Goal: Information Seeking & Learning: Check status

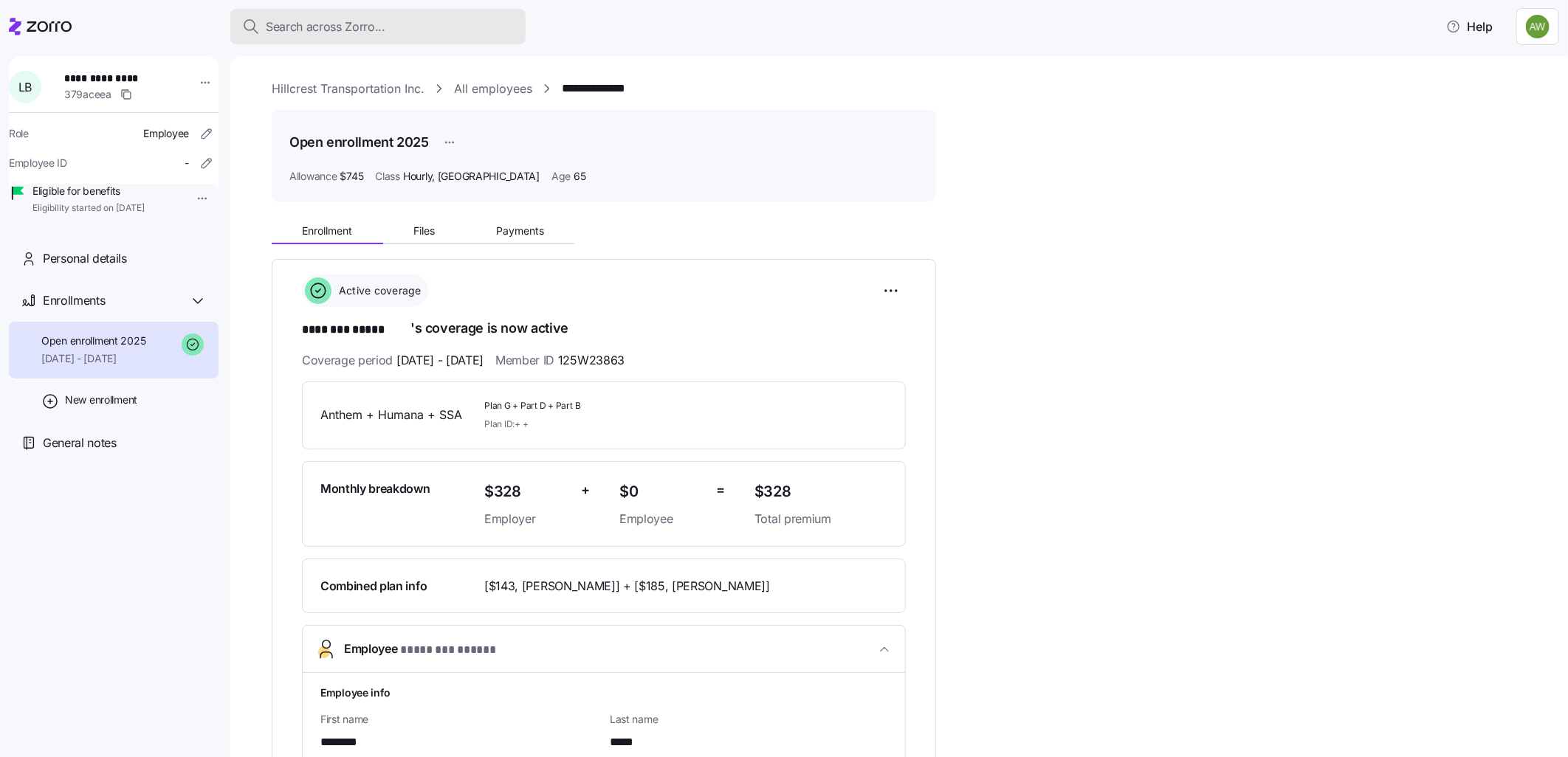
click at [310, 15] on button "Search across Zorro..." at bounding box center [378, 26] width 295 height 35
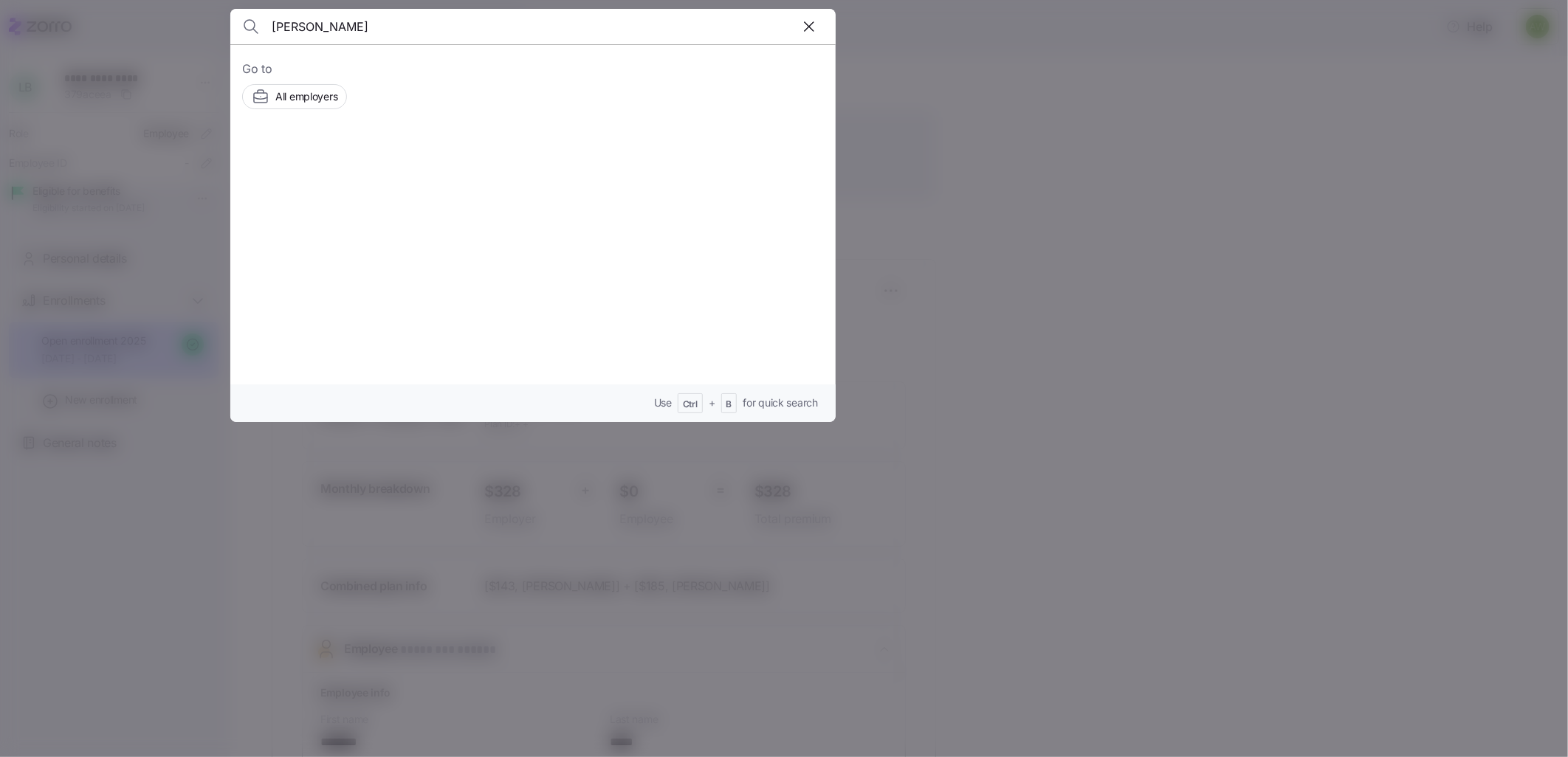
type input "[PERSON_NAME]"
click at [388, 168] on span "[PERSON_NAME]" at bounding box center [417, 166] width 96 height 18
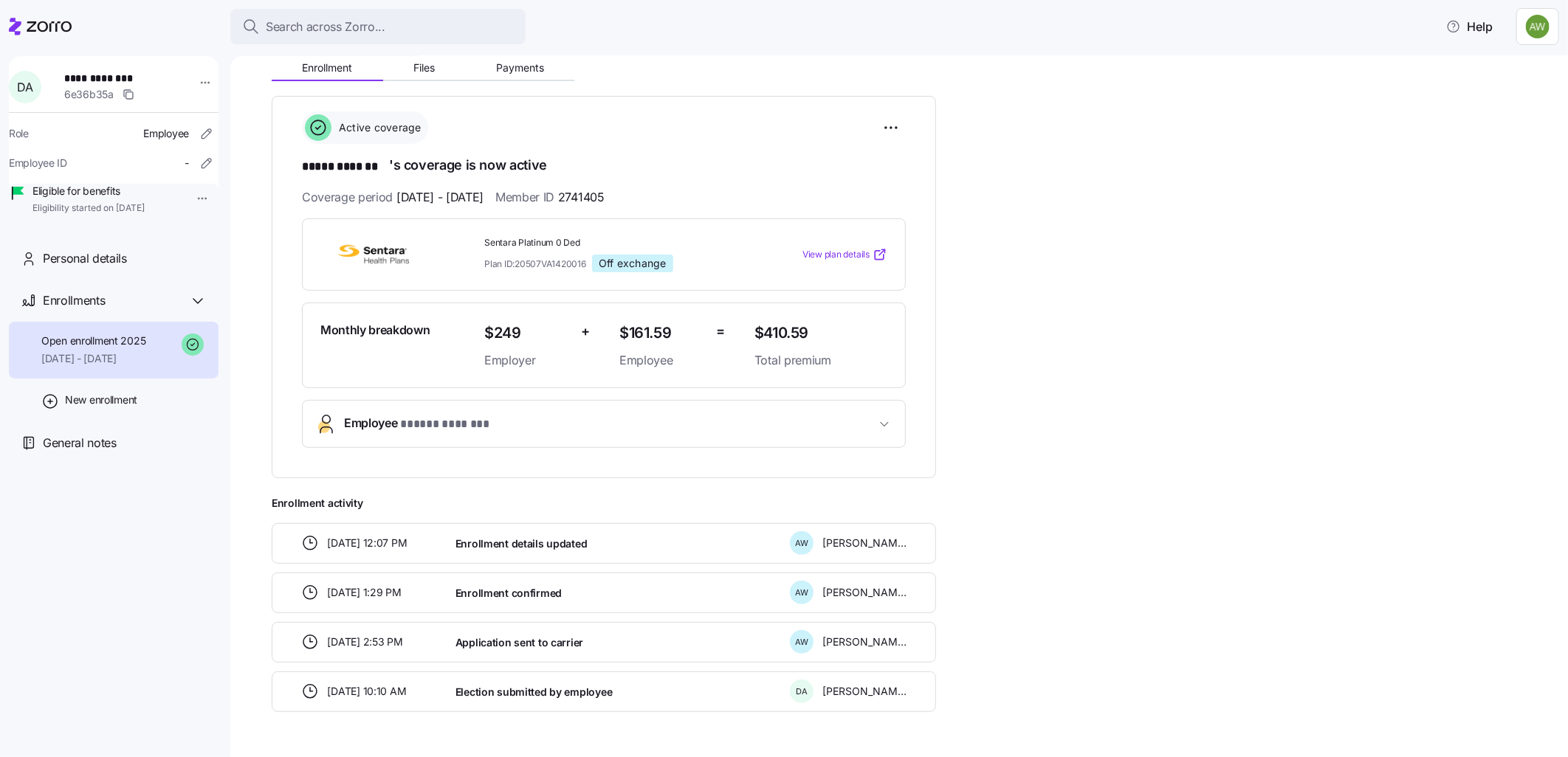
scroll to position [164, 0]
click at [366, 423] on span "Employee * ***** ******* *" at bounding box center [418, 423] width 149 height 20
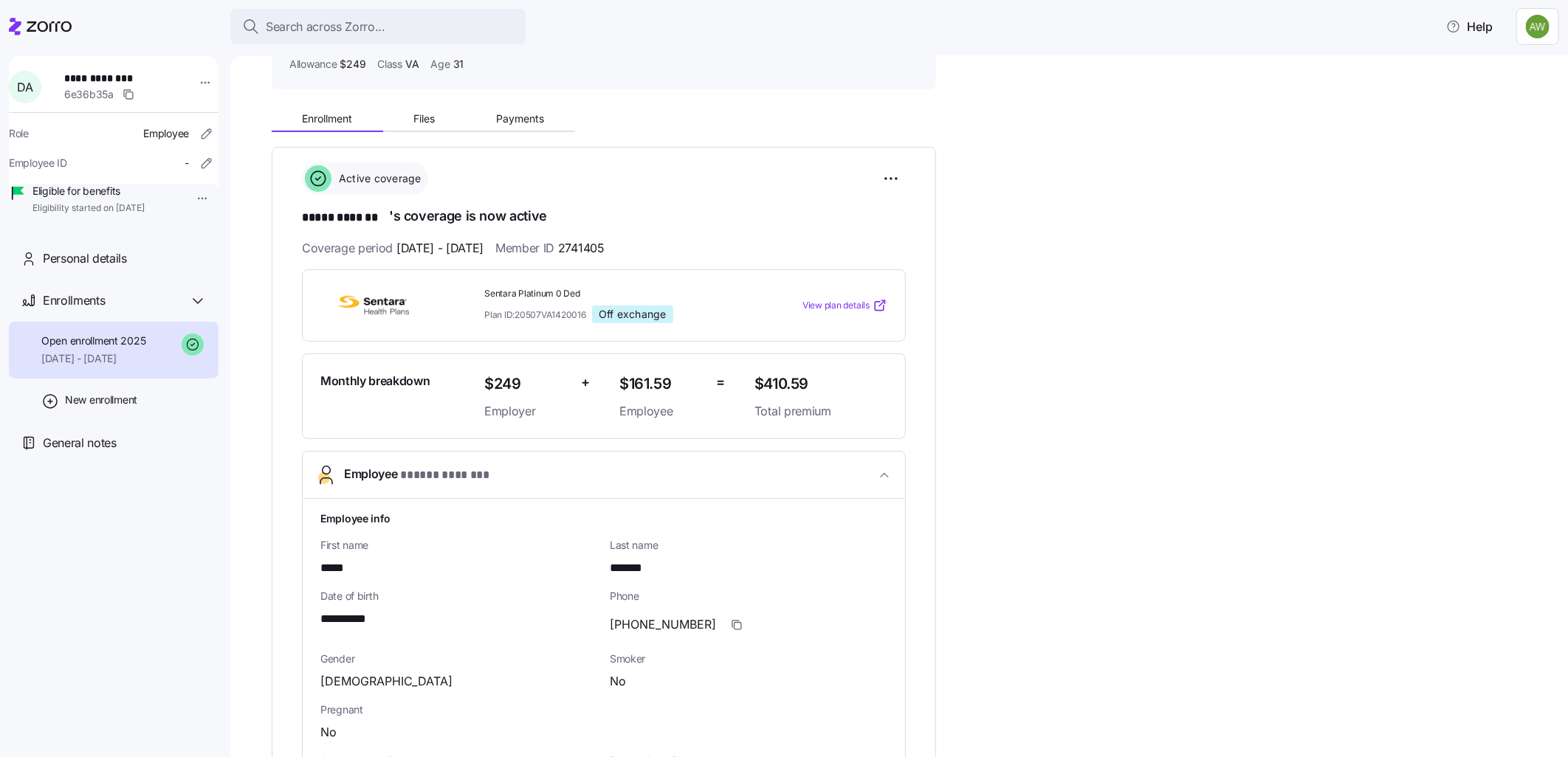
scroll to position [0, 0]
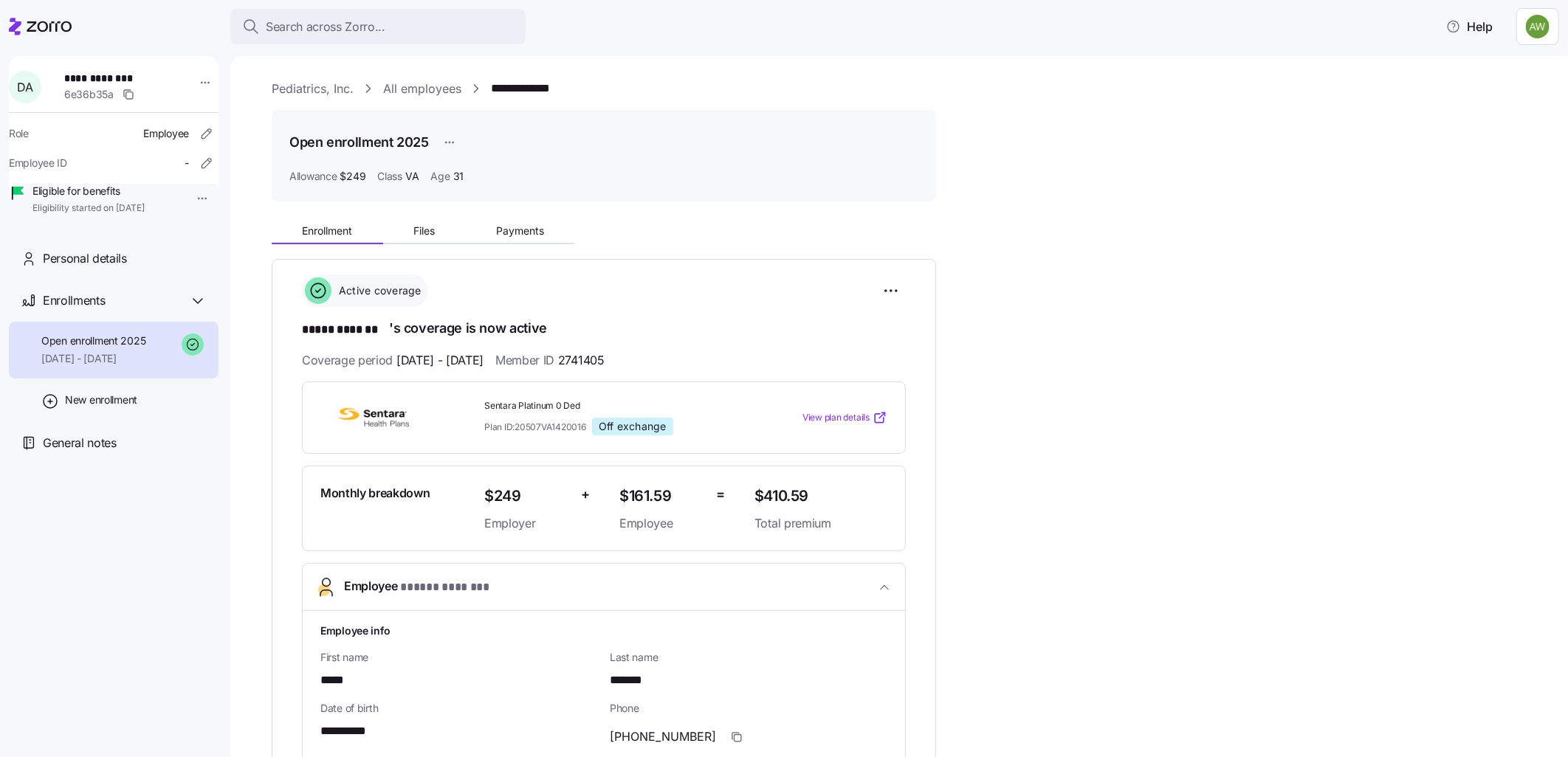
click at [409, 84] on link "All employees" at bounding box center [422, 88] width 78 height 18
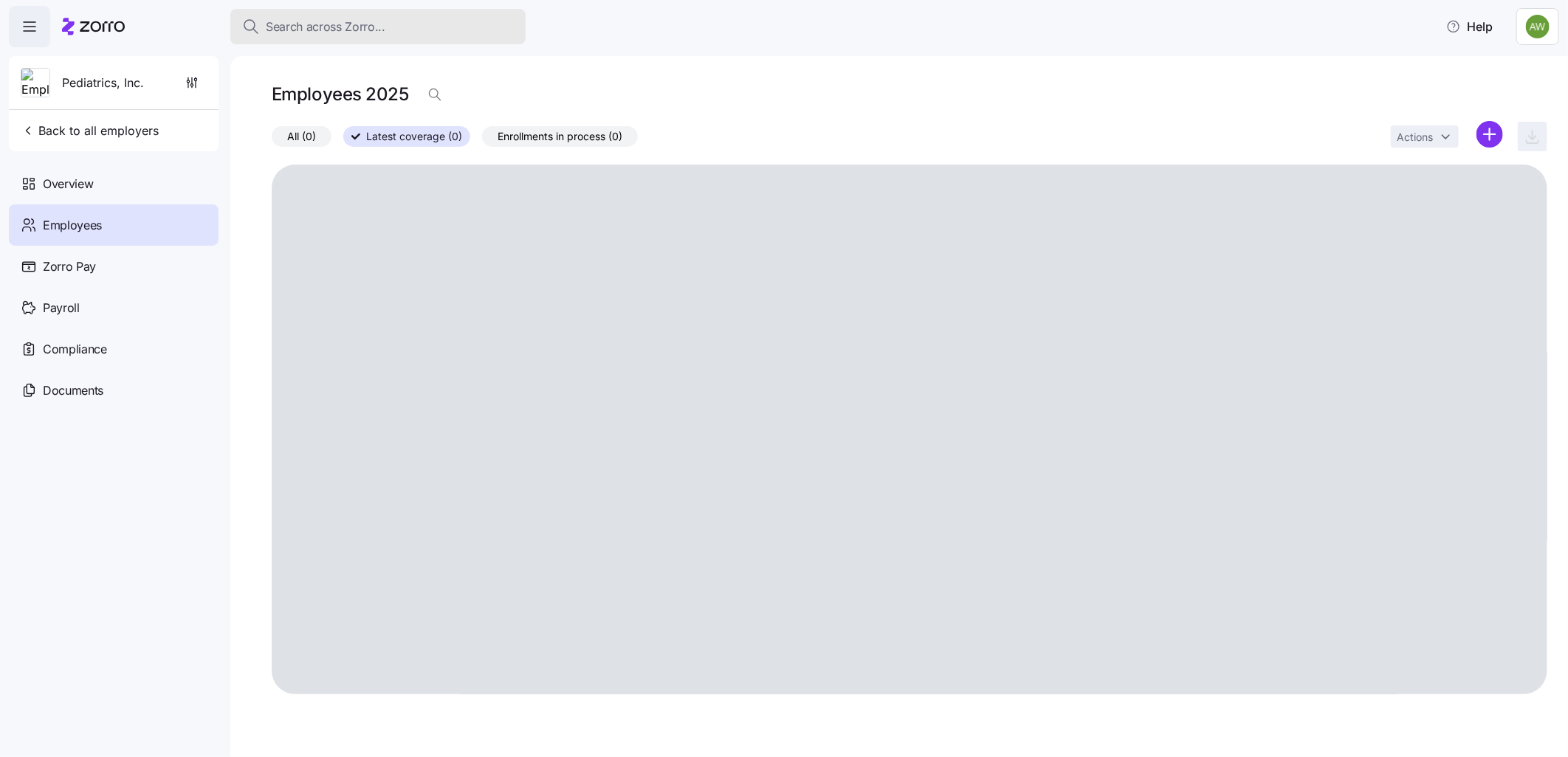
click at [327, 27] on span "Search across Zorro..." at bounding box center [326, 27] width 120 height 18
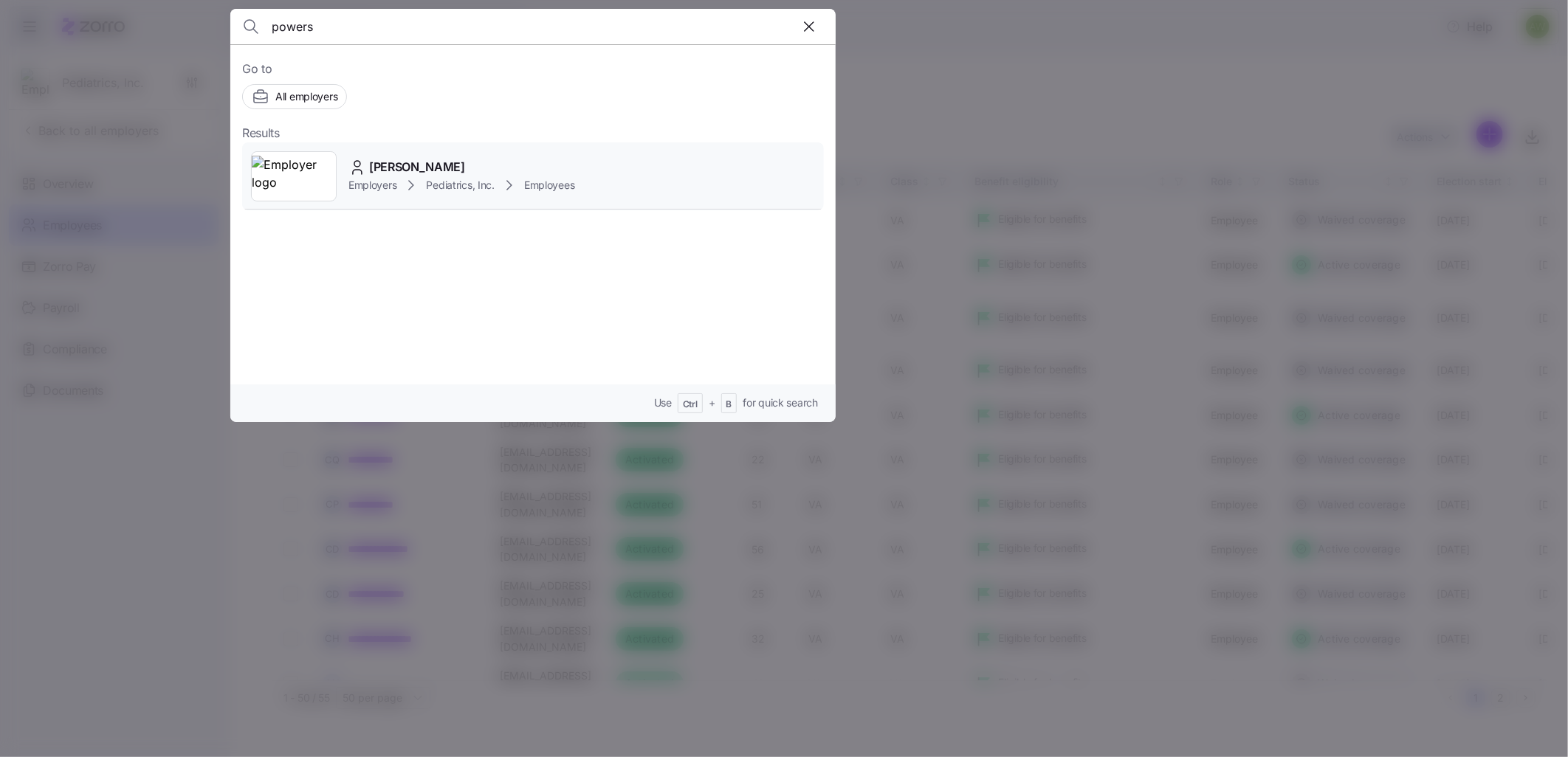
type input "powers"
click at [351, 168] on icon at bounding box center [357, 167] width 18 height 18
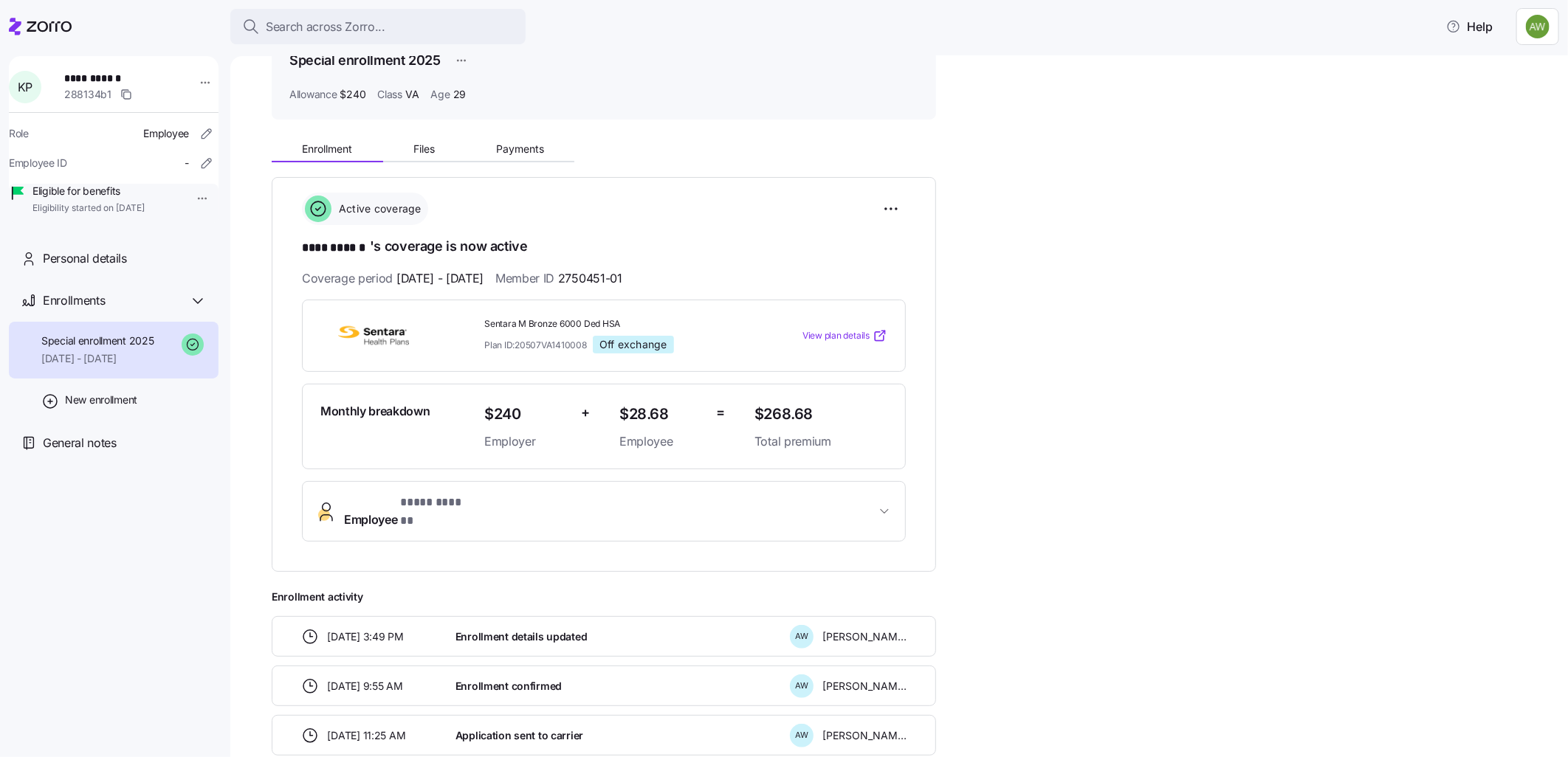
scroll to position [164, 0]
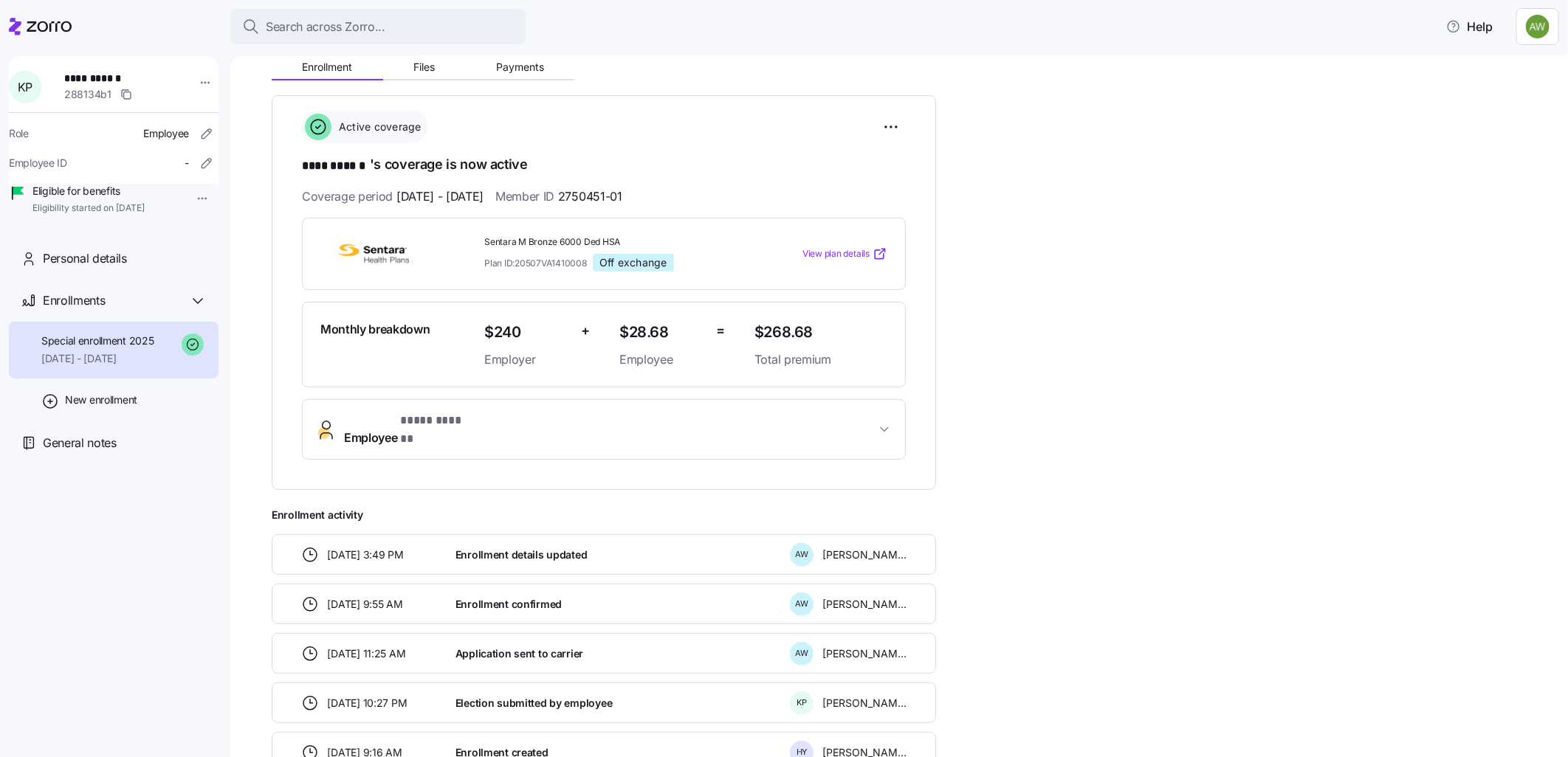
click at [378, 418] on span "Employee * **** ****** *" at bounding box center [409, 429] width 131 height 35
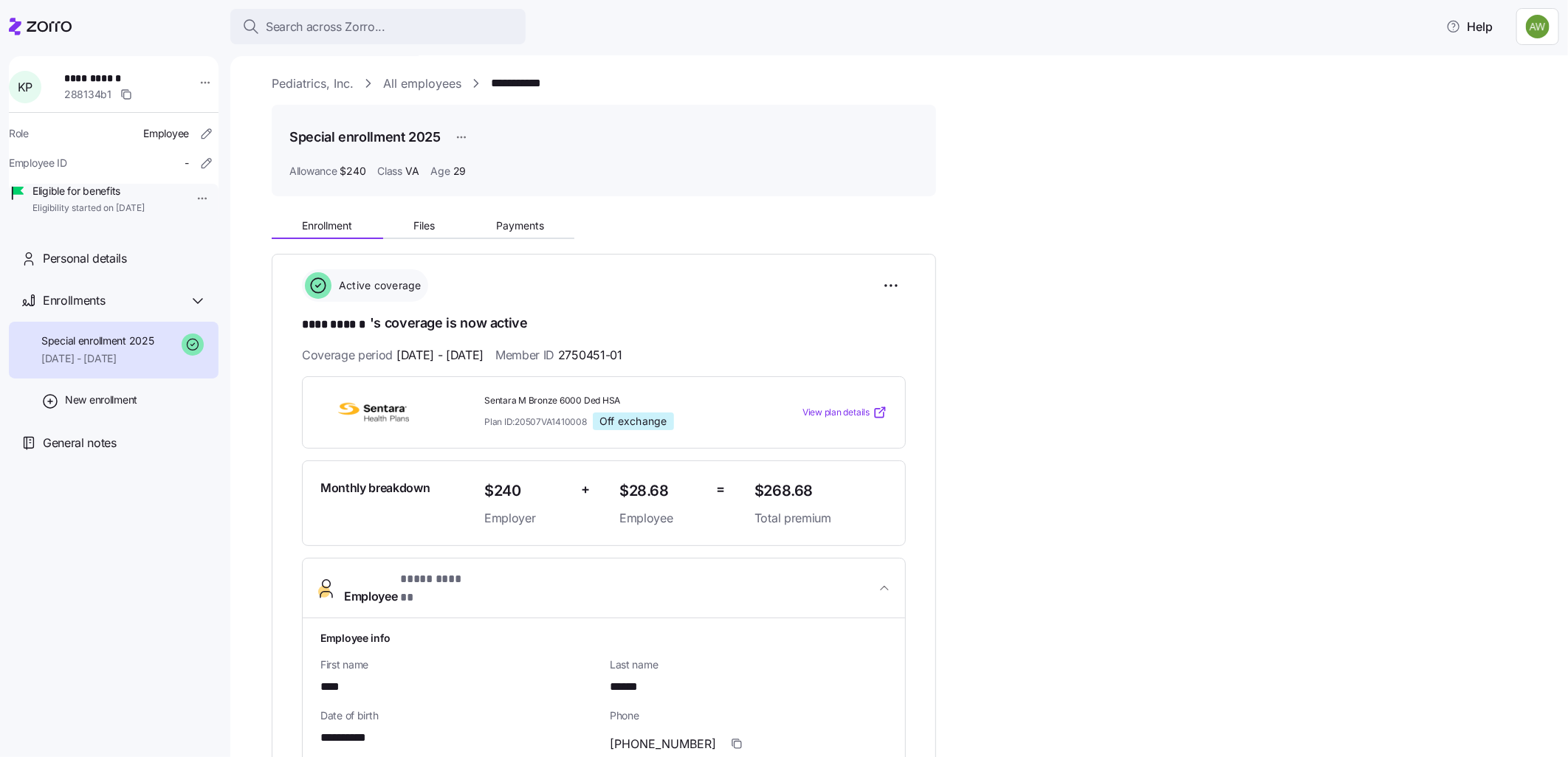
scroll to position [0, 0]
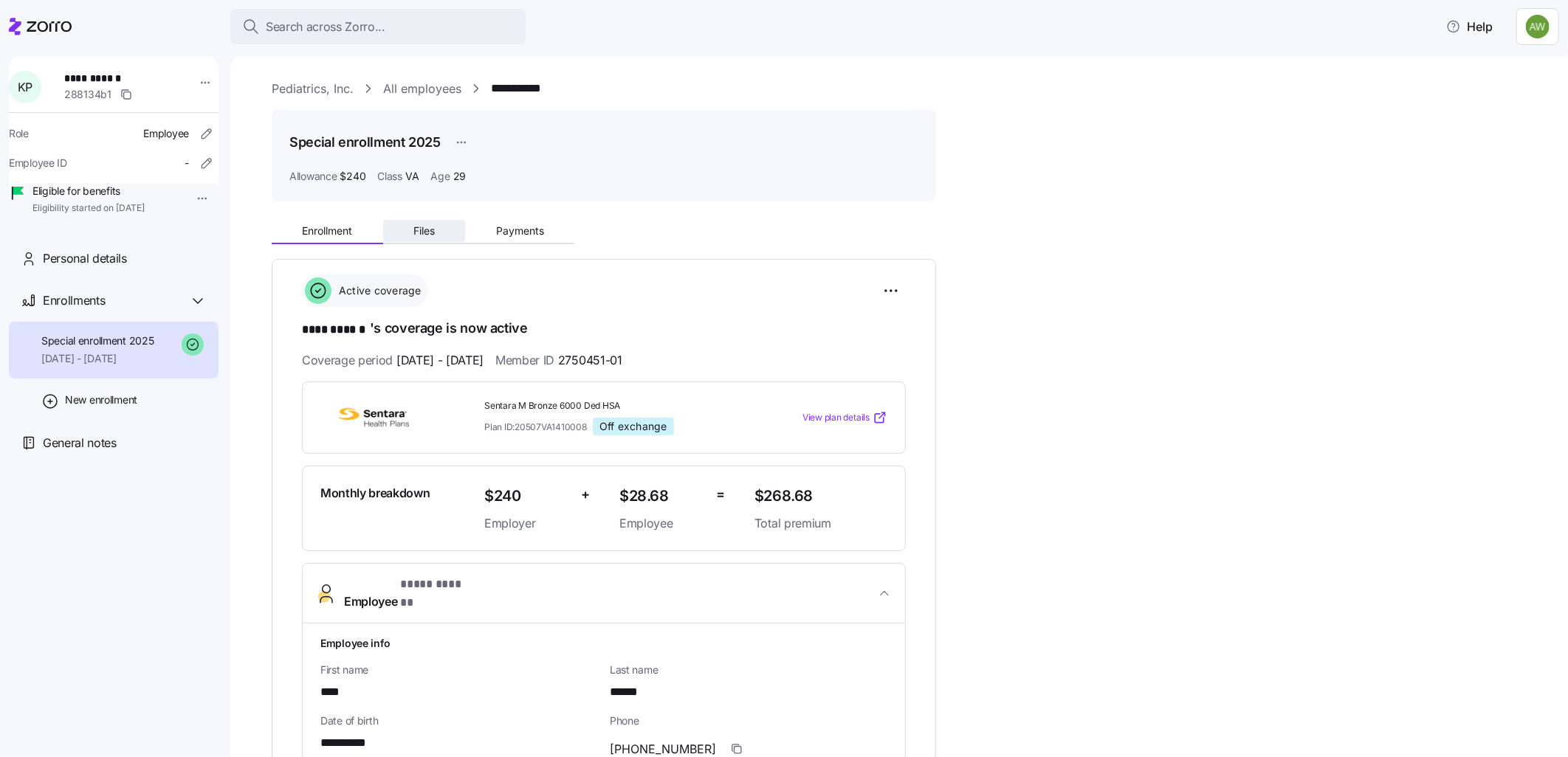
click at [420, 232] on span "Files" at bounding box center [424, 231] width 22 height 10
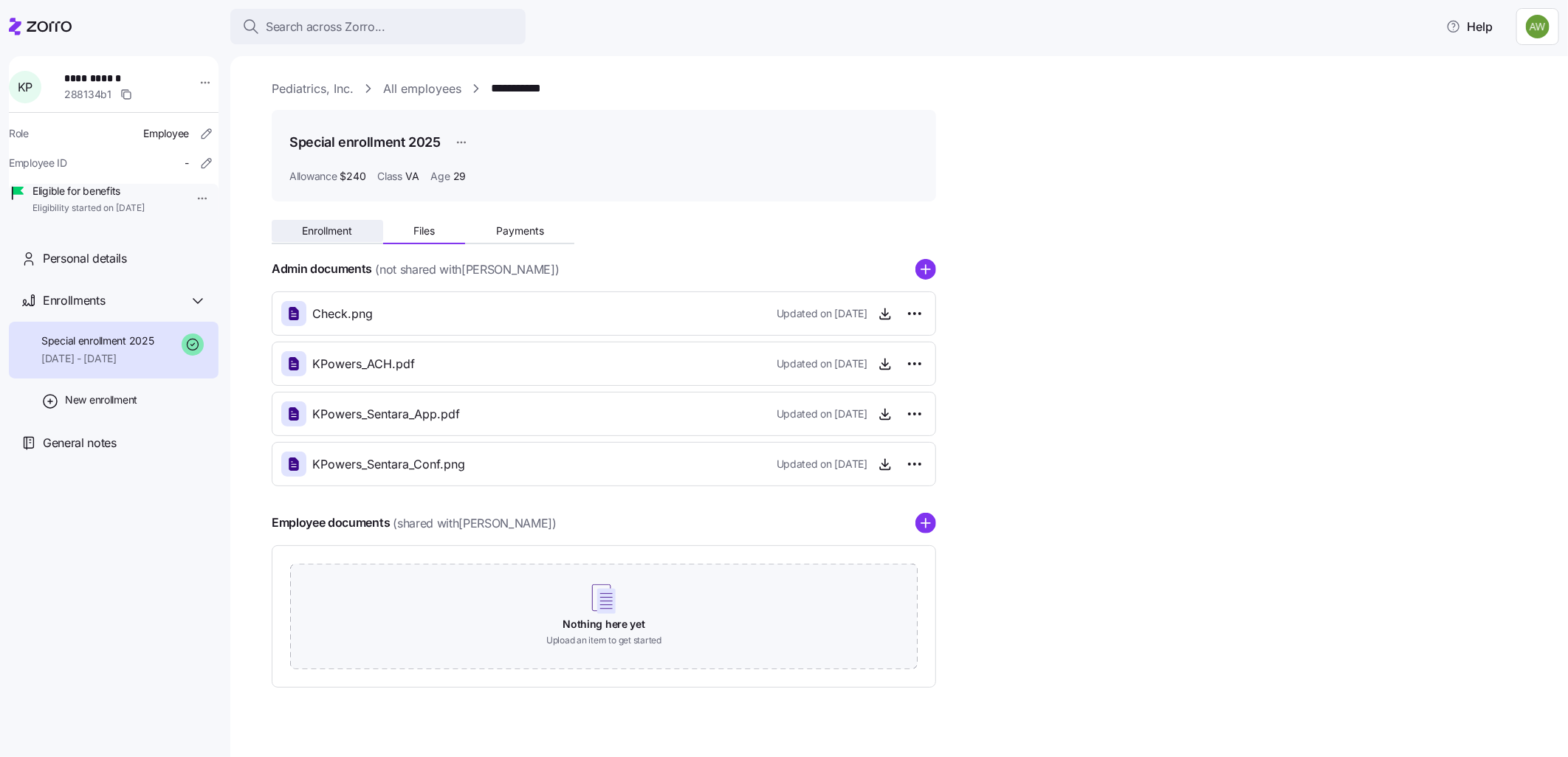
click at [344, 230] on span "Enrollment" at bounding box center [327, 231] width 50 height 10
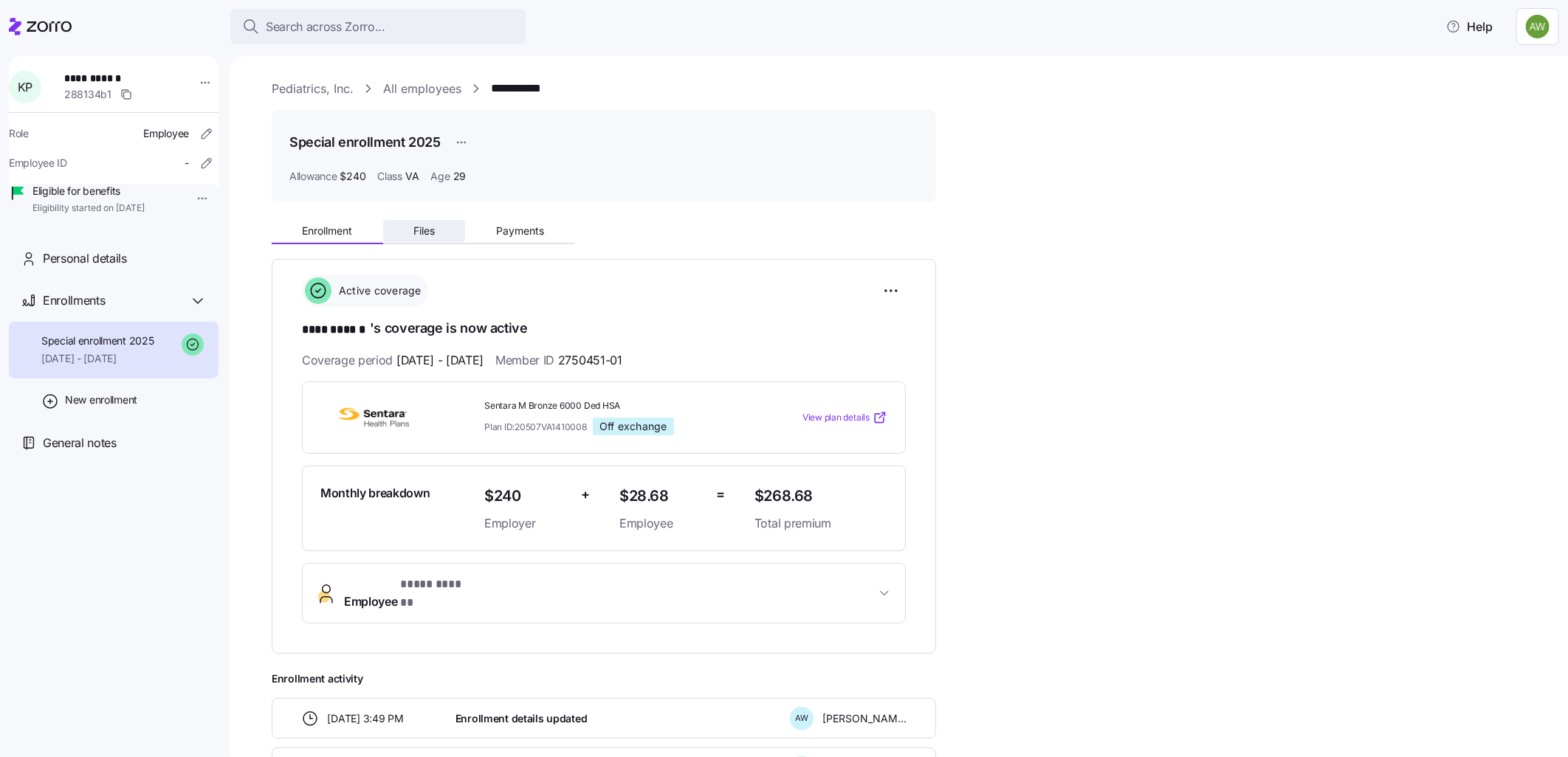
click at [423, 234] on span "Files" at bounding box center [424, 231] width 22 height 10
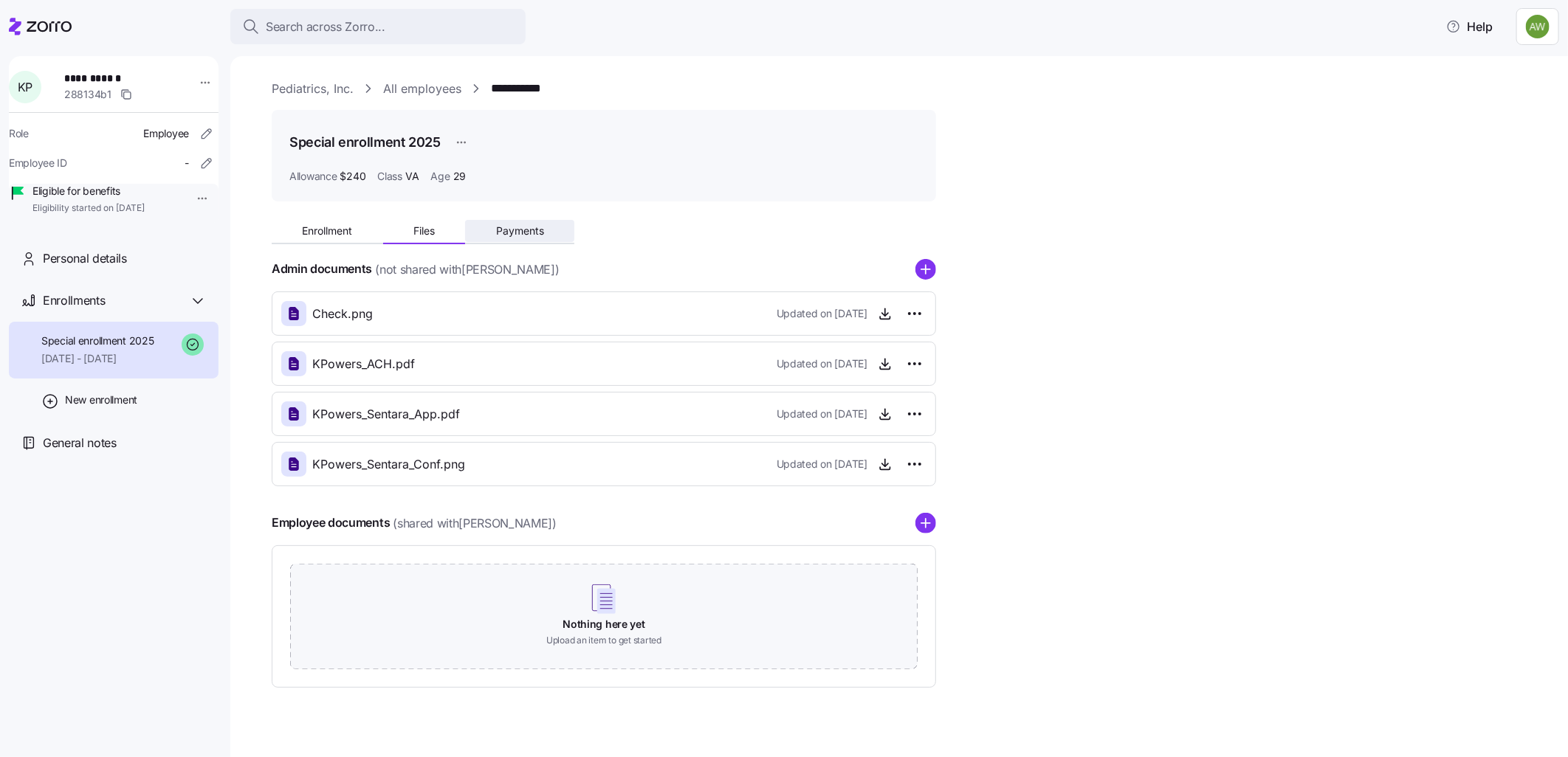
click at [522, 234] on span "Payments" at bounding box center [520, 231] width 48 height 10
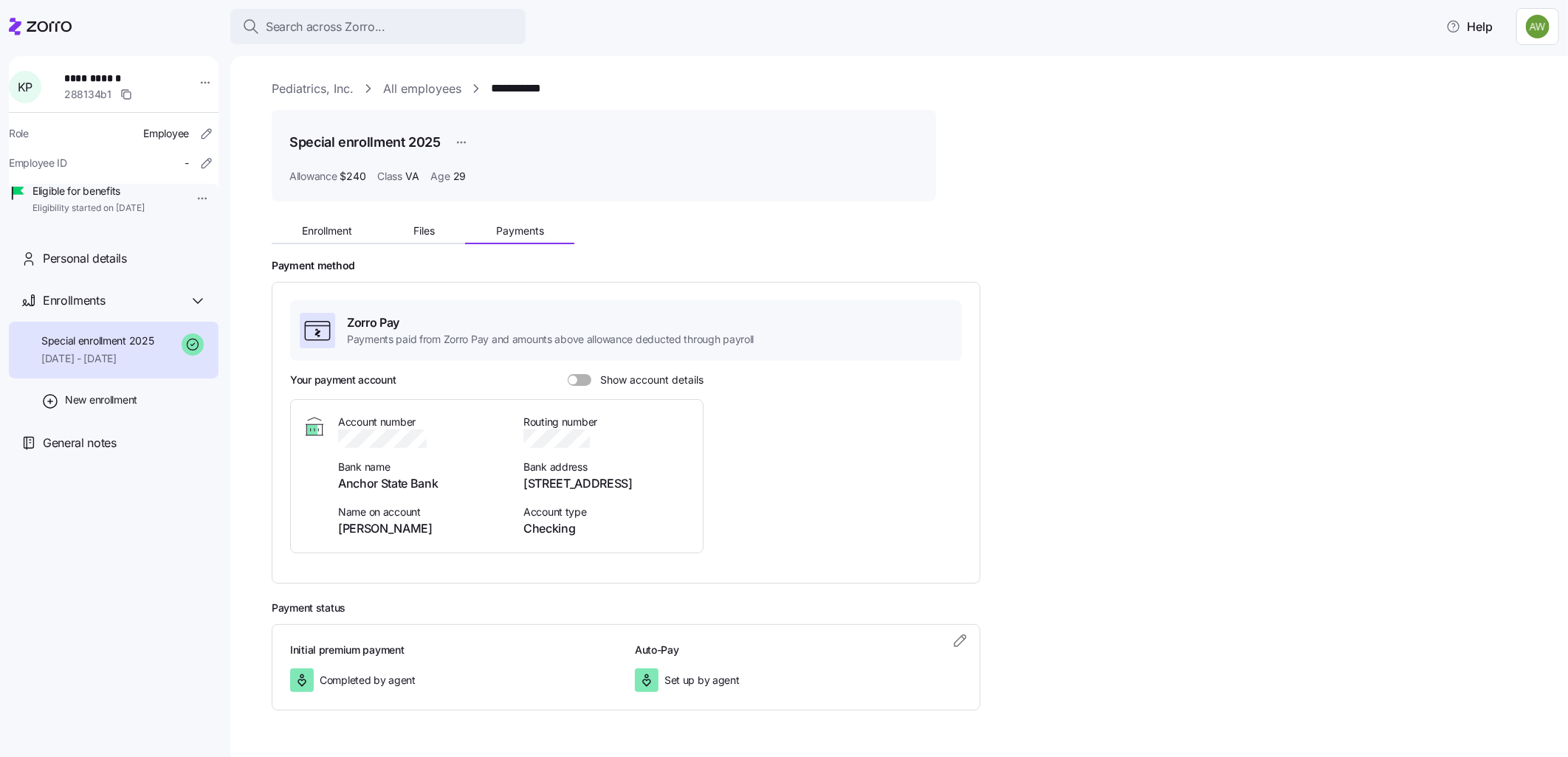
click at [585, 377] on span at bounding box center [585, 379] width 15 height 11
click at [568, 374] on input "Show account details" at bounding box center [568, 374] width 0 height 0
click at [342, 28] on span "Search across Zorro..." at bounding box center [326, 27] width 120 height 18
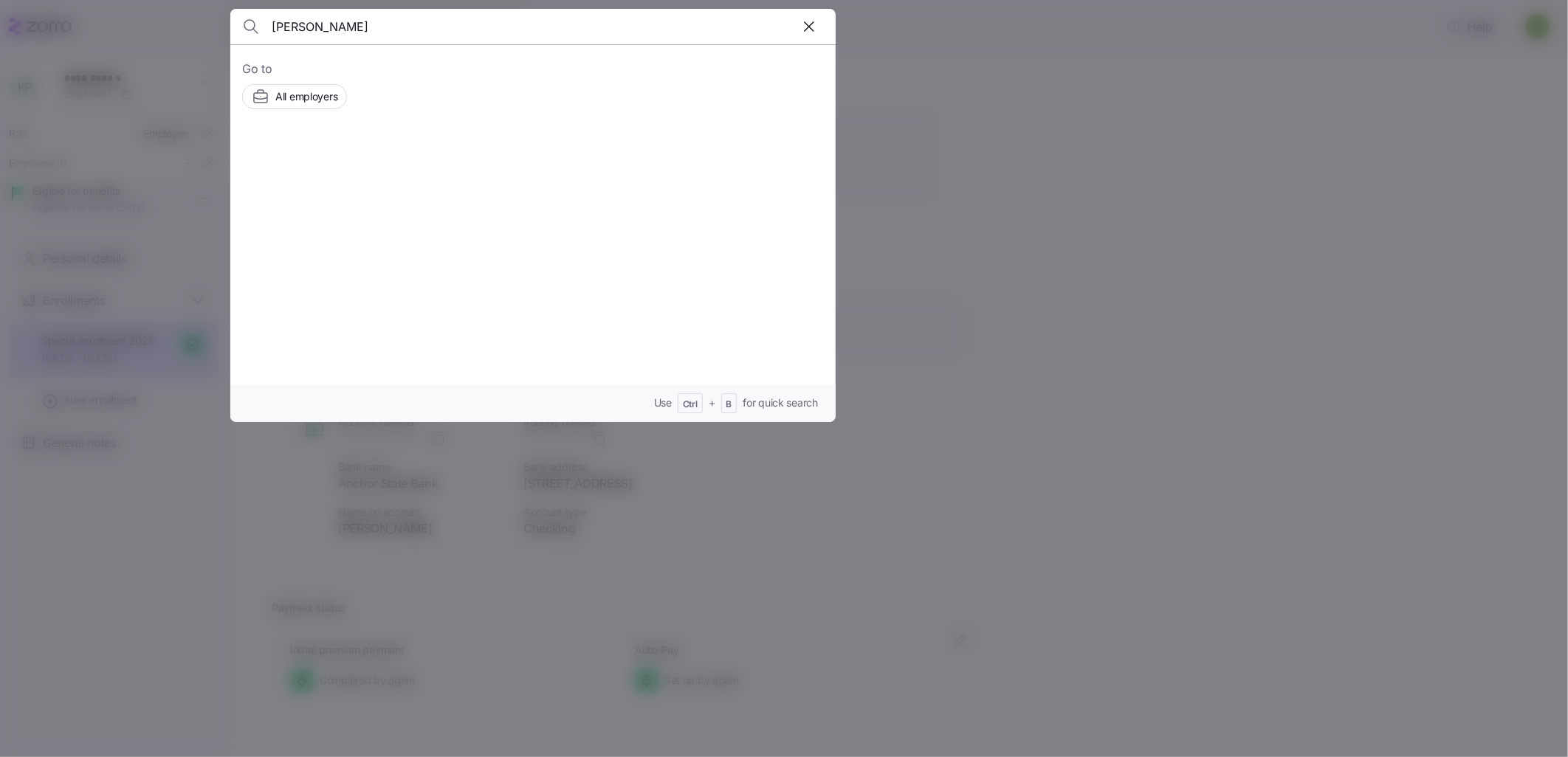
type input "mallory"
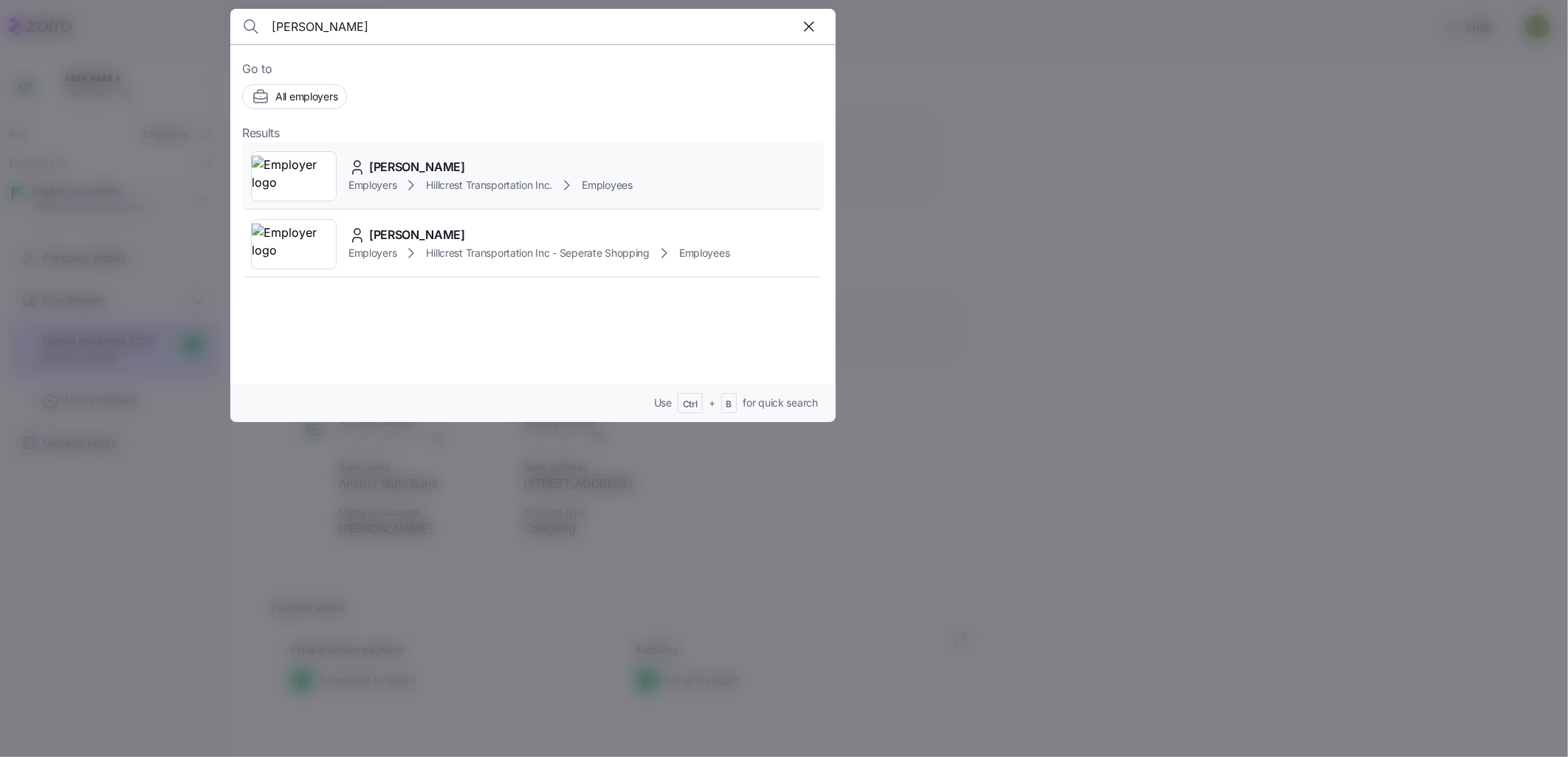
click at [303, 177] on img at bounding box center [293, 176] width 84 height 42
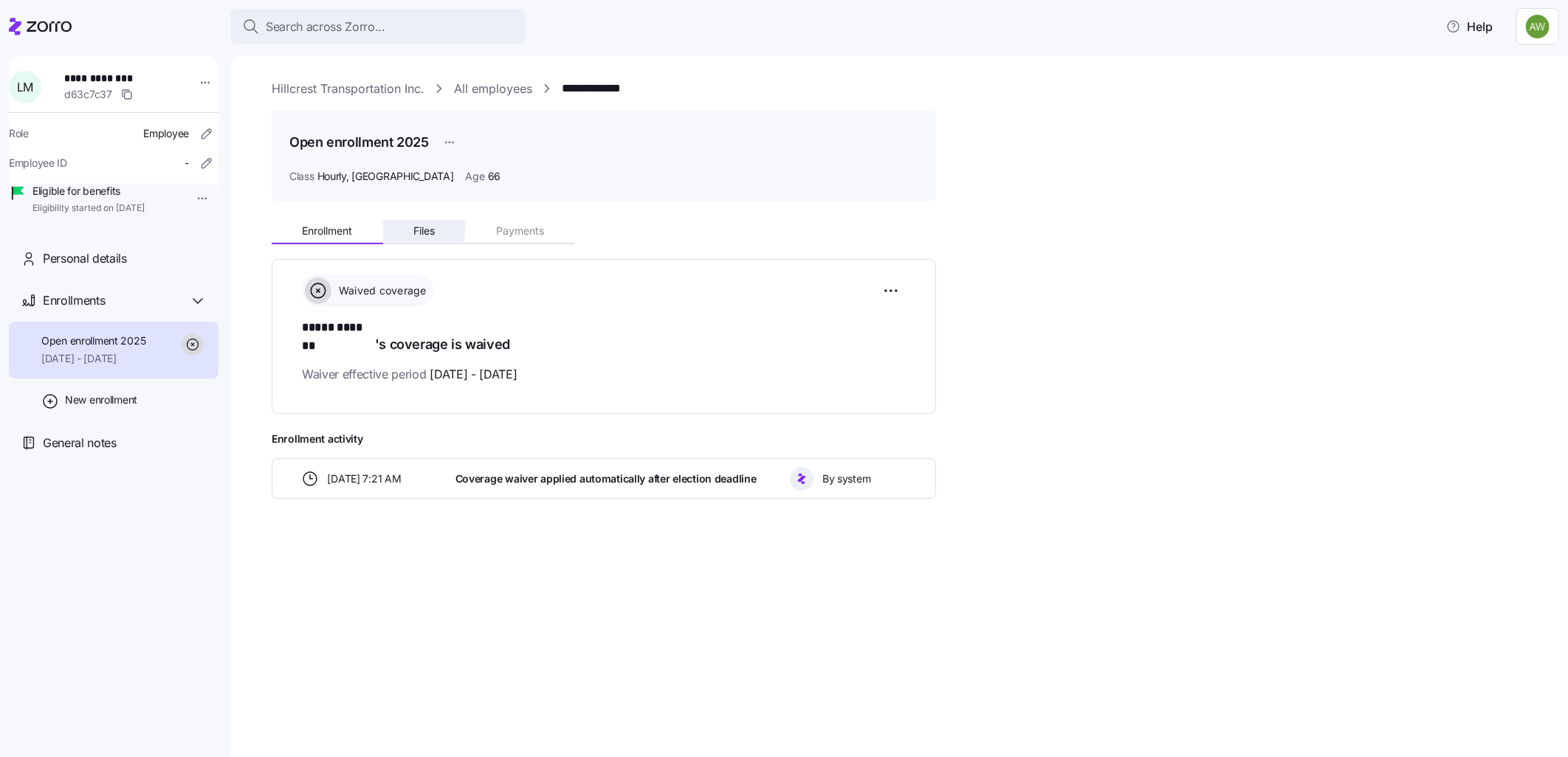
click at [433, 227] on span "Files" at bounding box center [424, 231] width 22 height 10
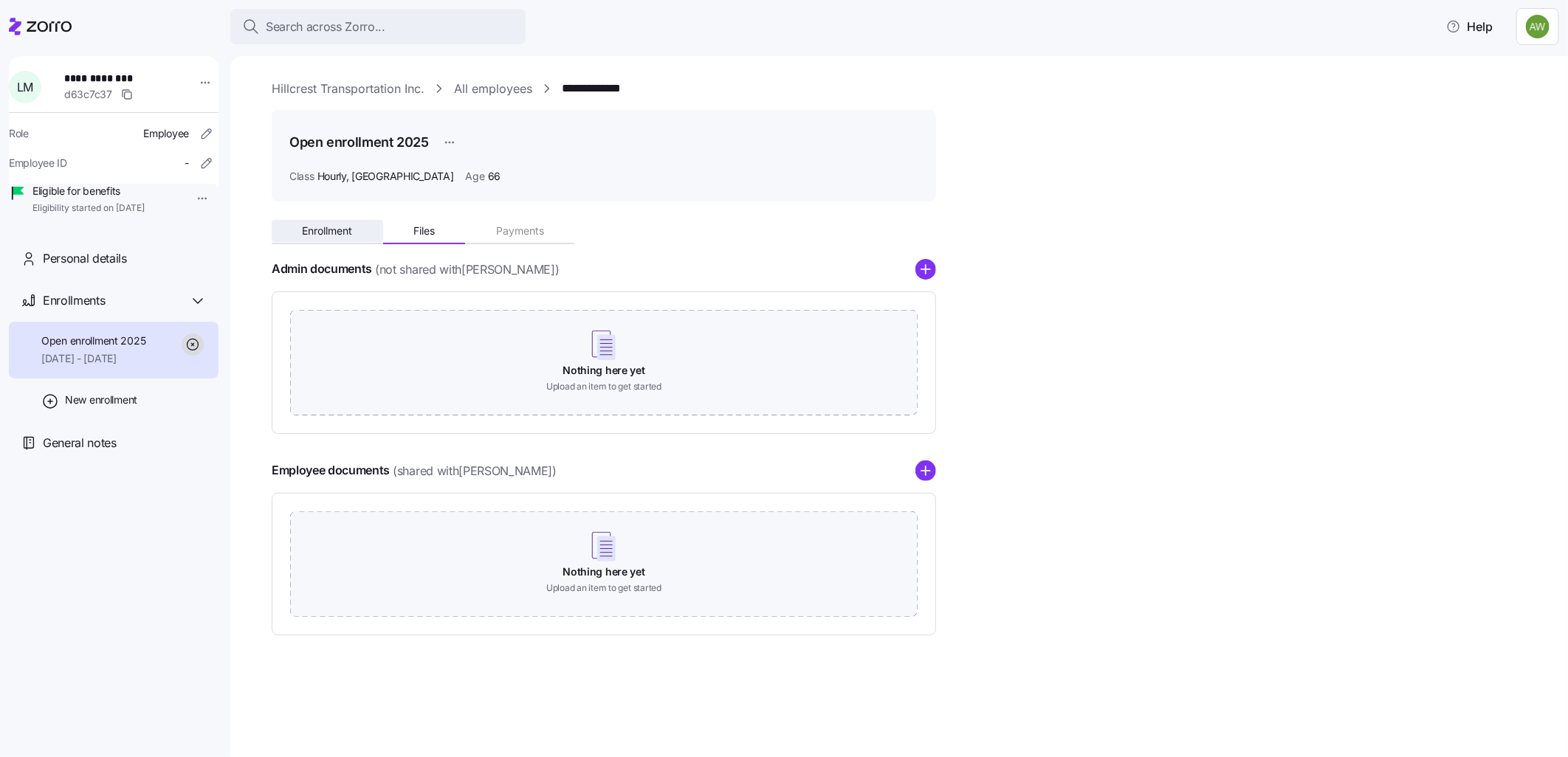
click at [347, 229] on span "Enrollment" at bounding box center [327, 231] width 50 height 10
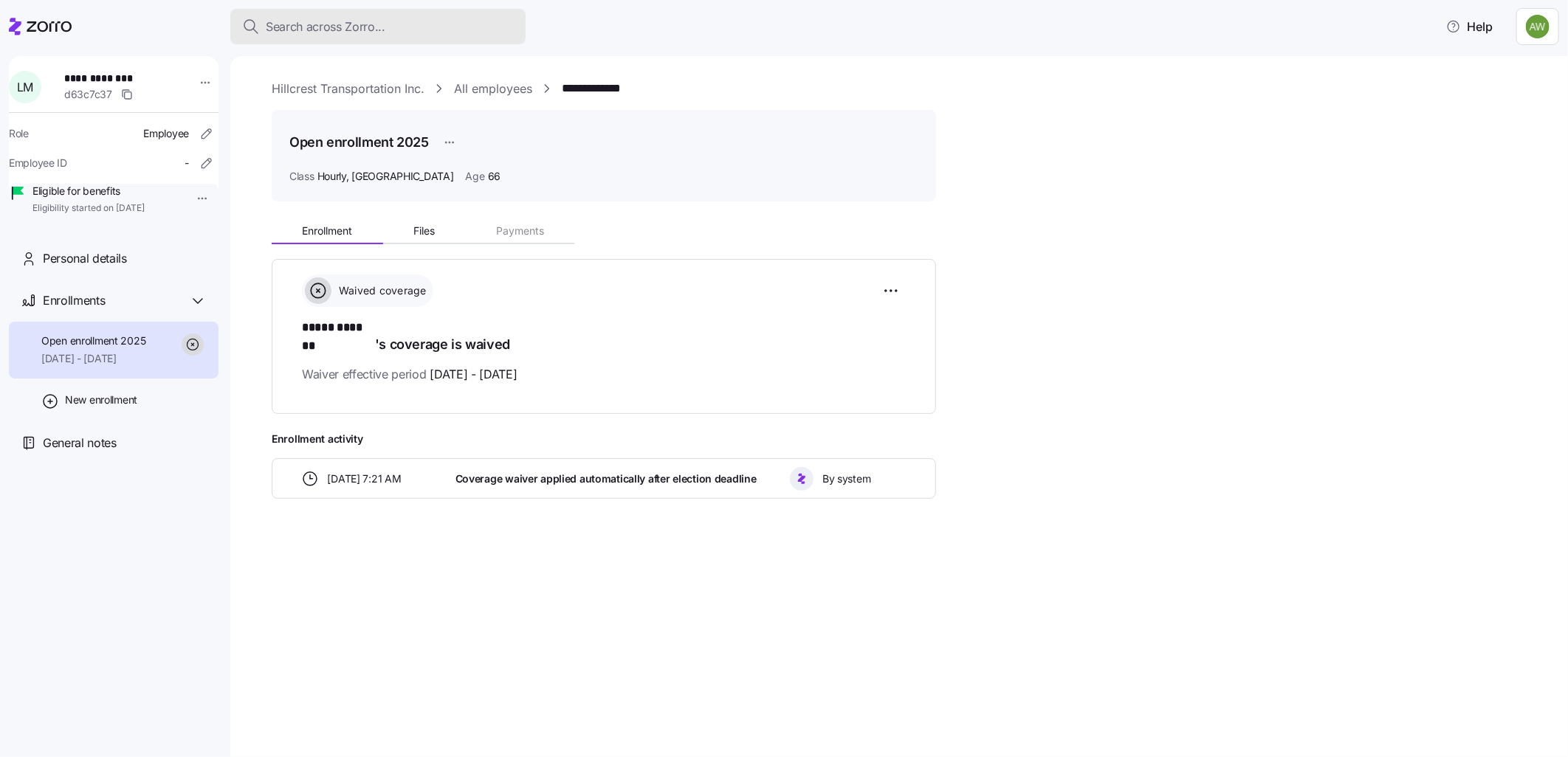
click at [330, 27] on span "Search across Zorro..." at bounding box center [326, 27] width 120 height 18
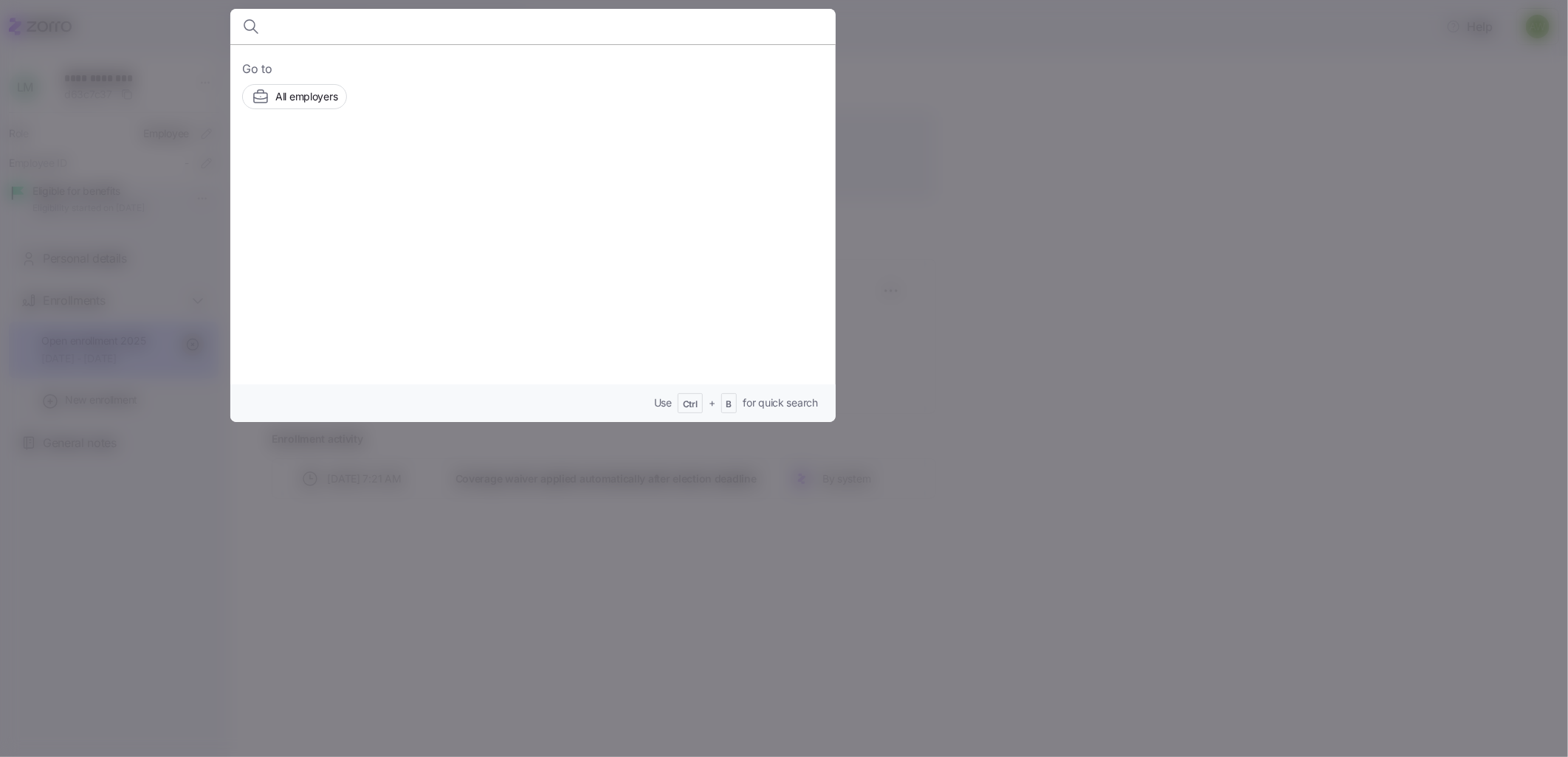
click at [347, 31] on input at bounding box center [460, 26] width 378 height 35
type input "powers"
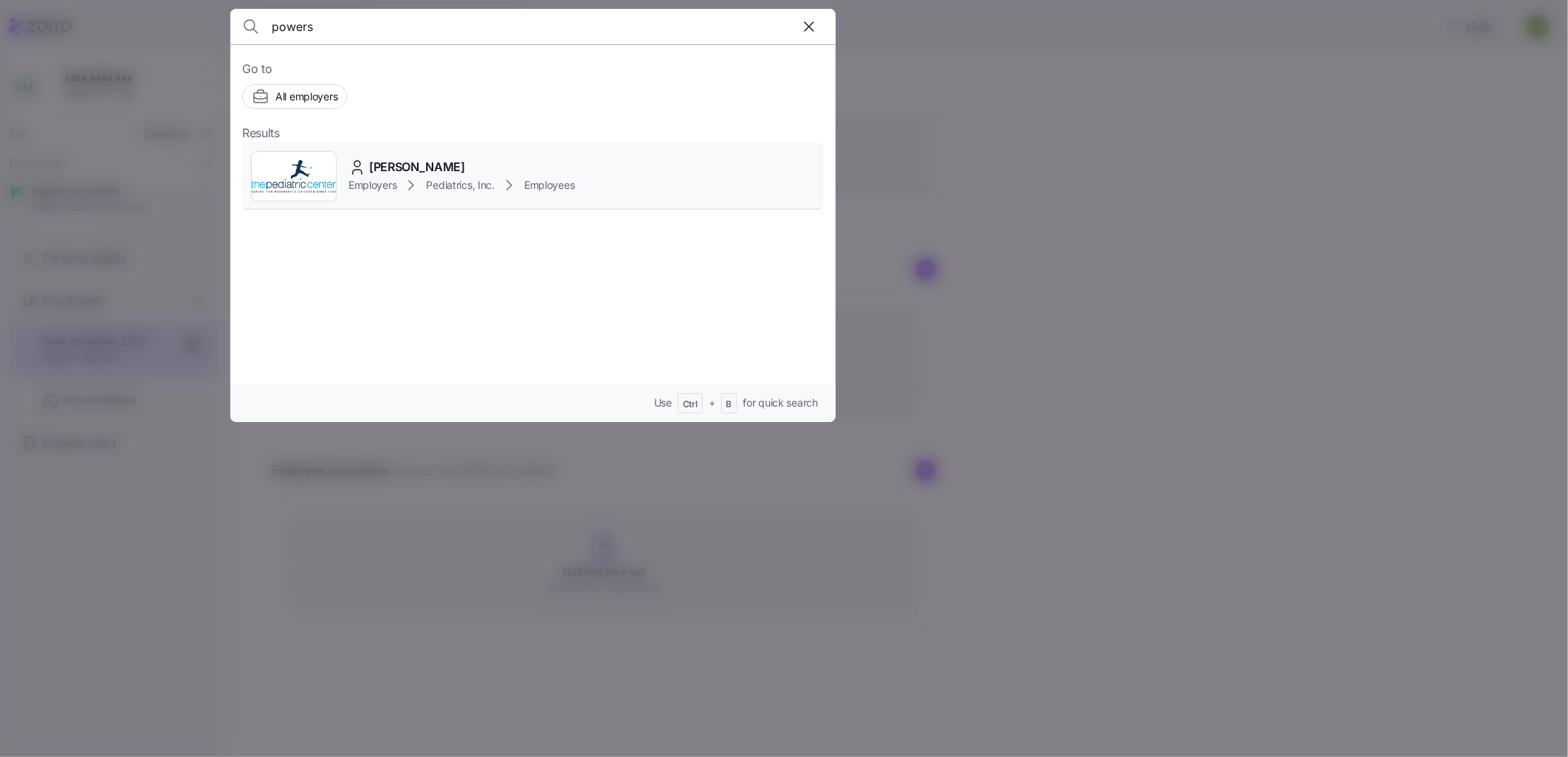
click at [381, 190] on span "Employers" at bounding box center [372, 185] width 48 height 15
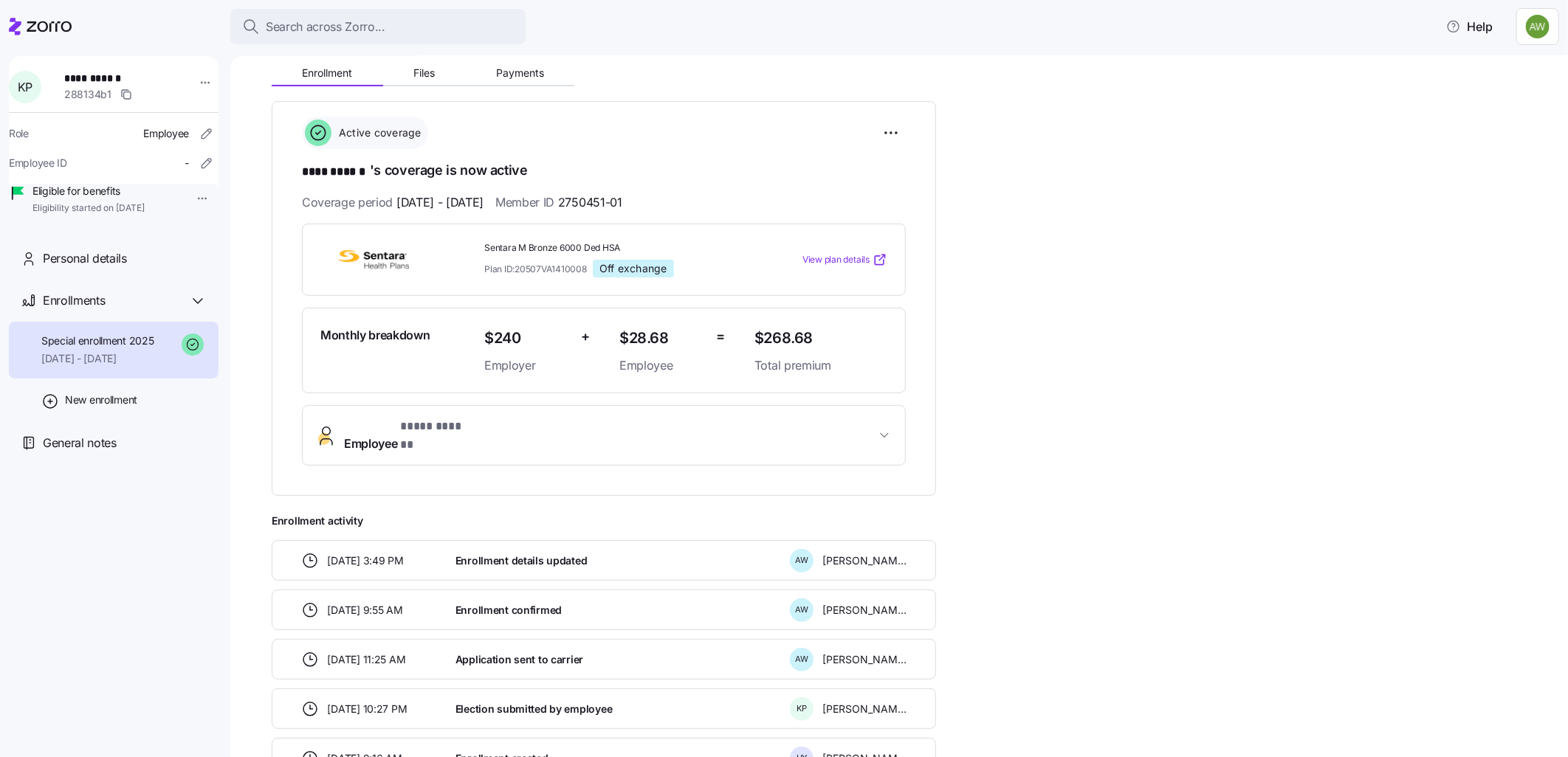
scroll to position [164, 0]
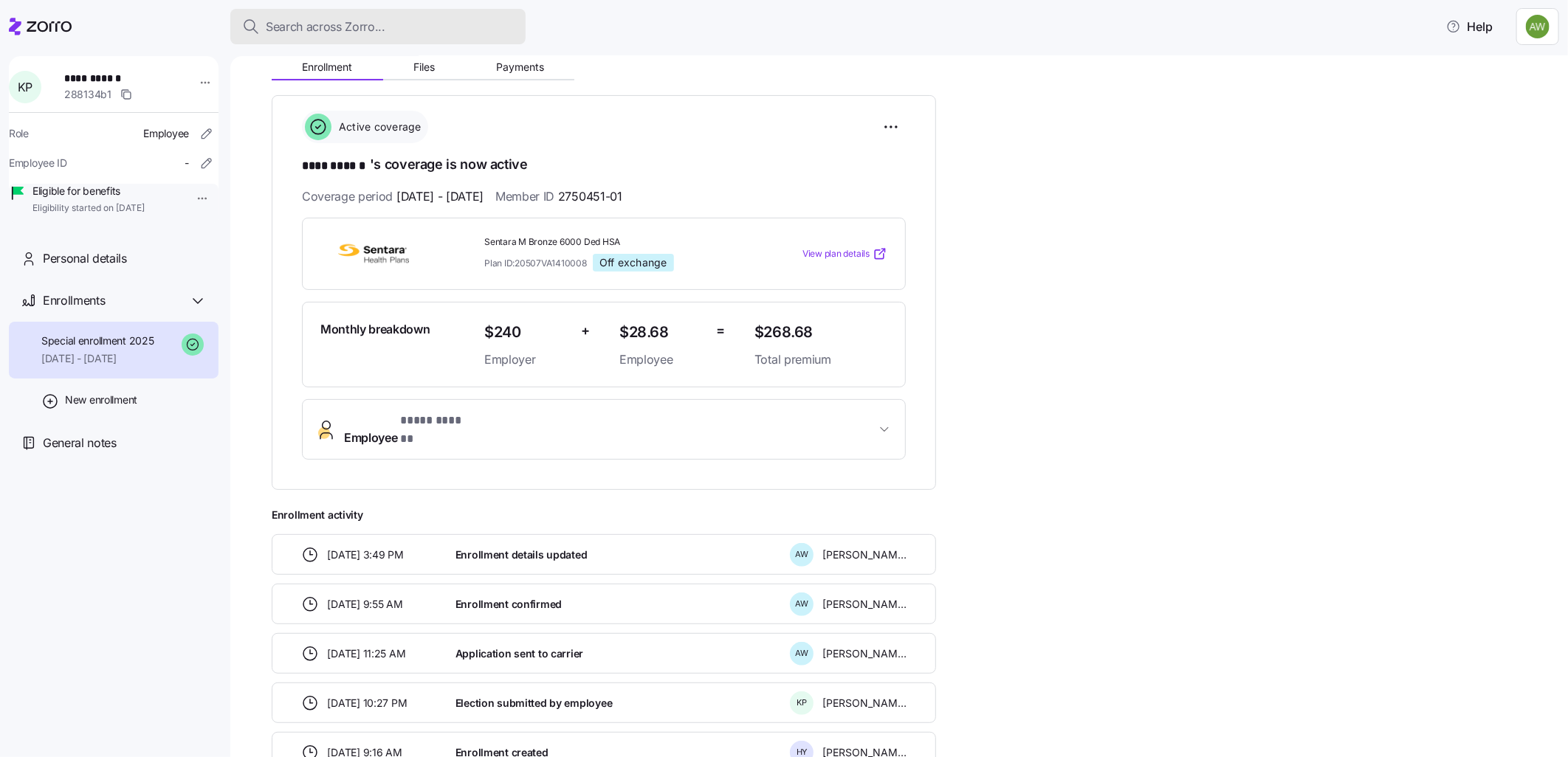
click at [344, 26] on span "Search across Zorro..." at bounding box center [326, 27] width 120 height 18
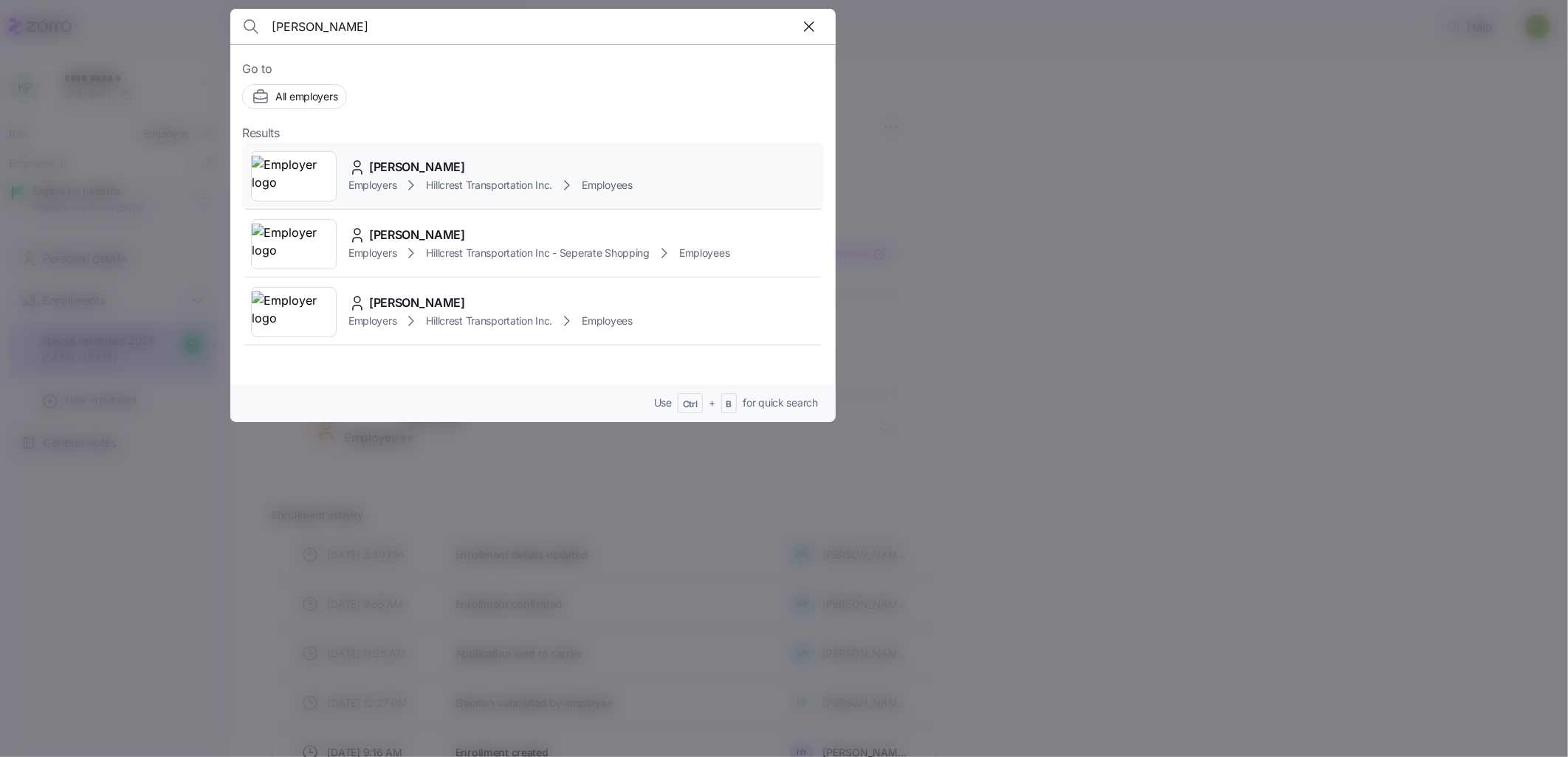
type input "larry mallory"
click at [417, 175] on span "Larry Mallory" at bounding box center [417, 166] width 96 height 18
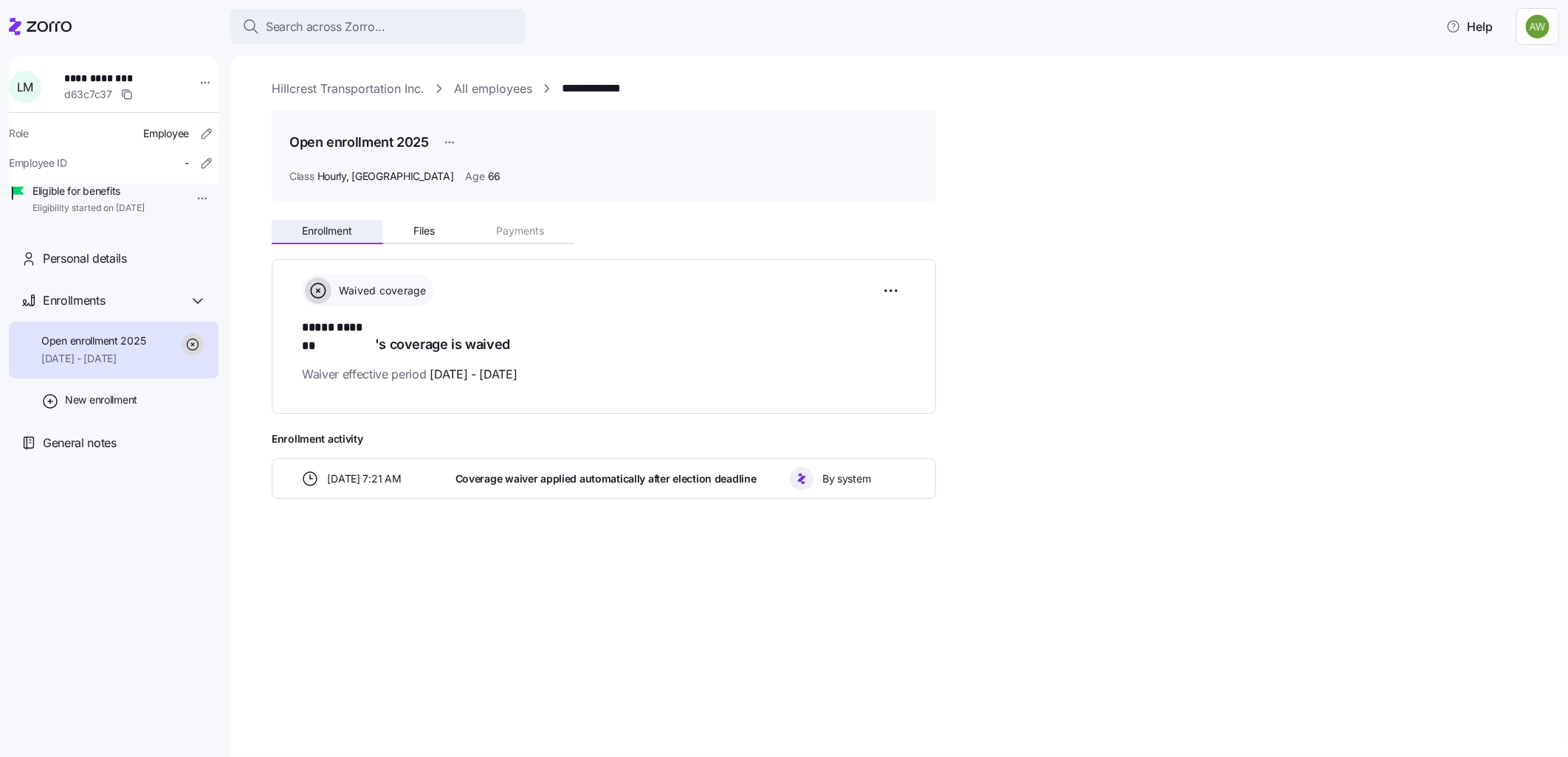
click at [330, 237] on button "Enrollment" at bounding box center [327, 231] width 111 height 22
click at [416, 231] on span "Files" at bounding box center [424, 231] width 22 height 10
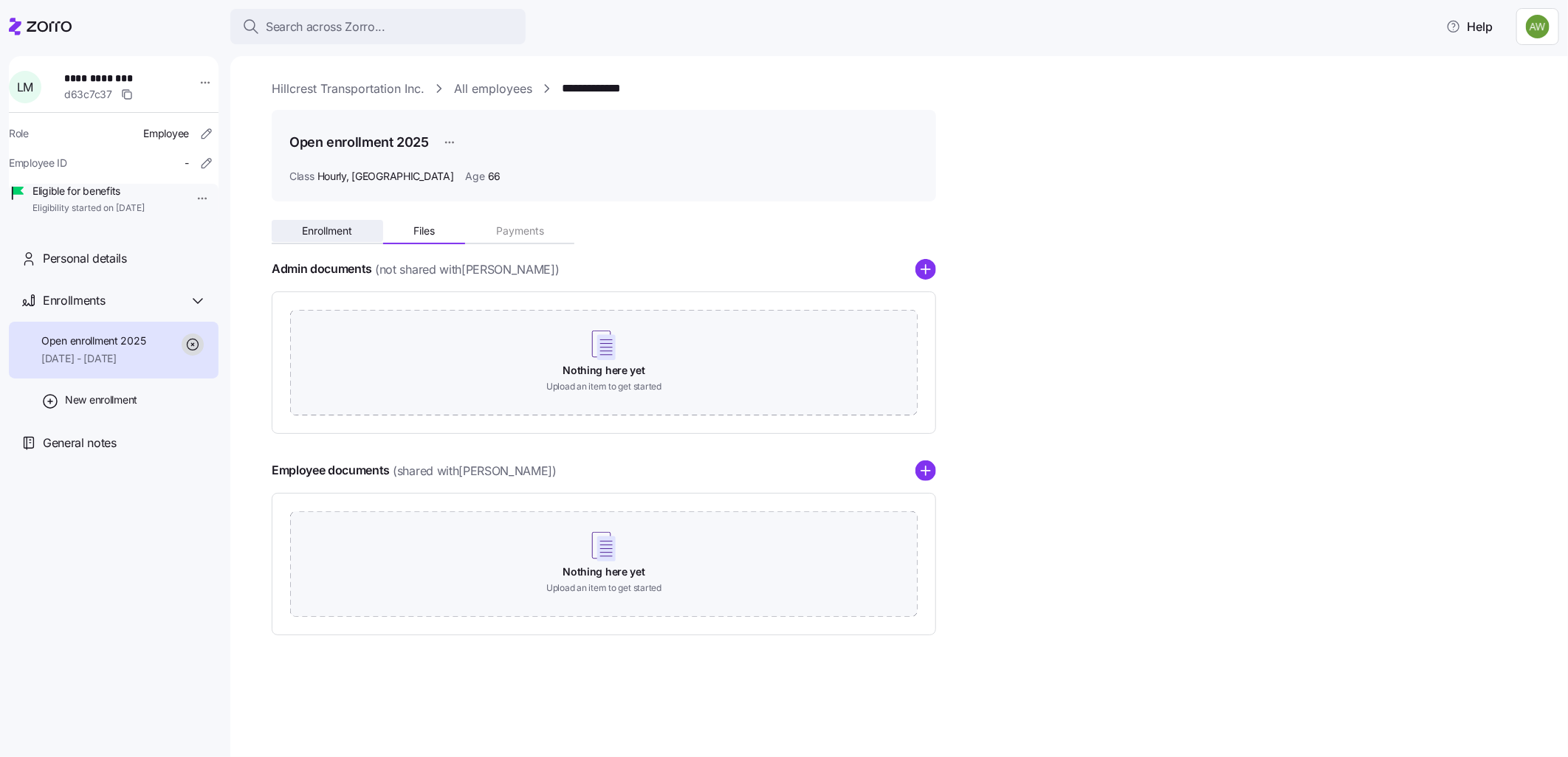
click at [354, 231] on button "Enrollment" at bounding box center [327, 231] width 111 height 22
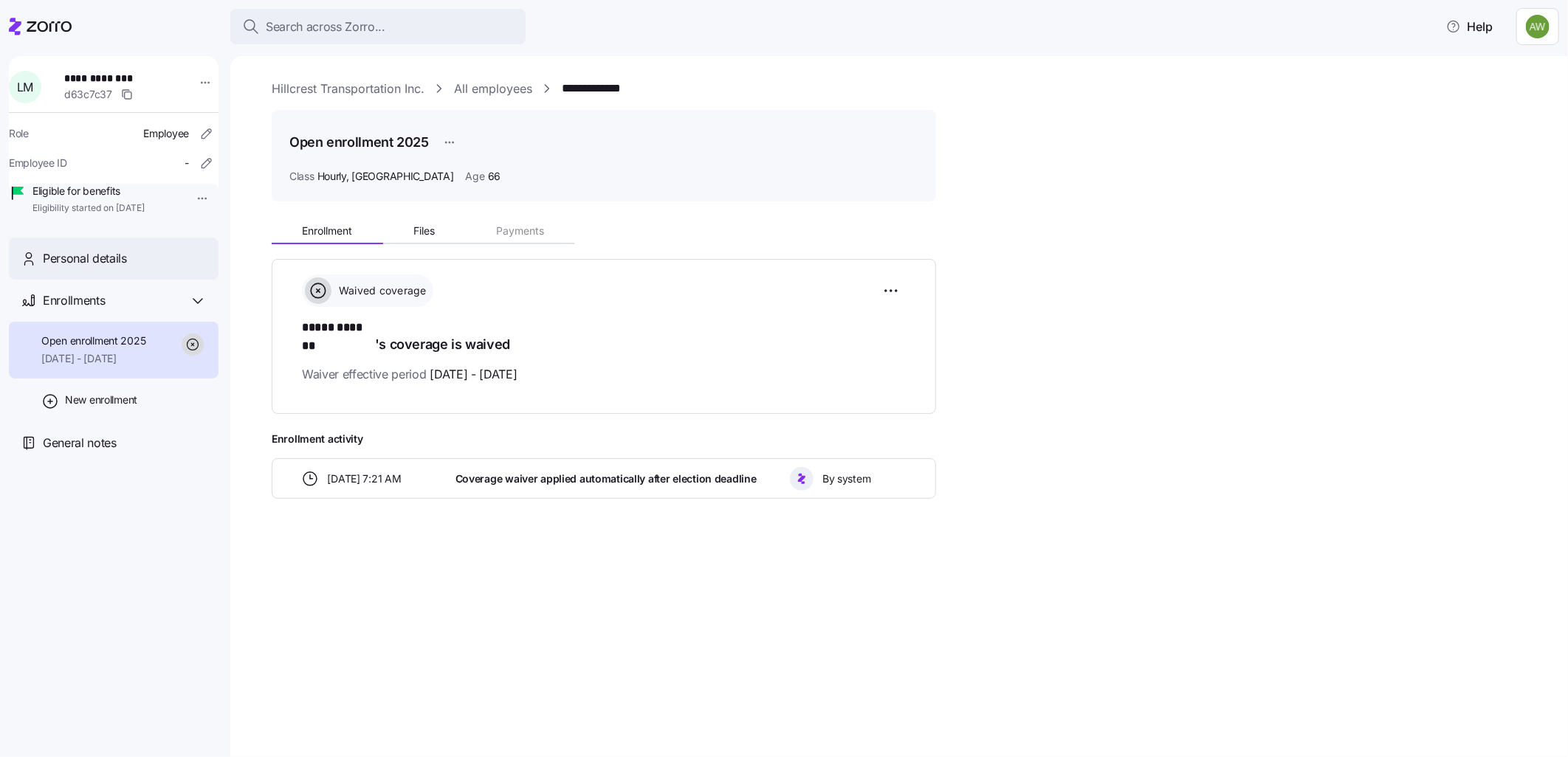
click at [75, 268] on span "Personal details" at bounding box center [84, 258] width 84 height 18
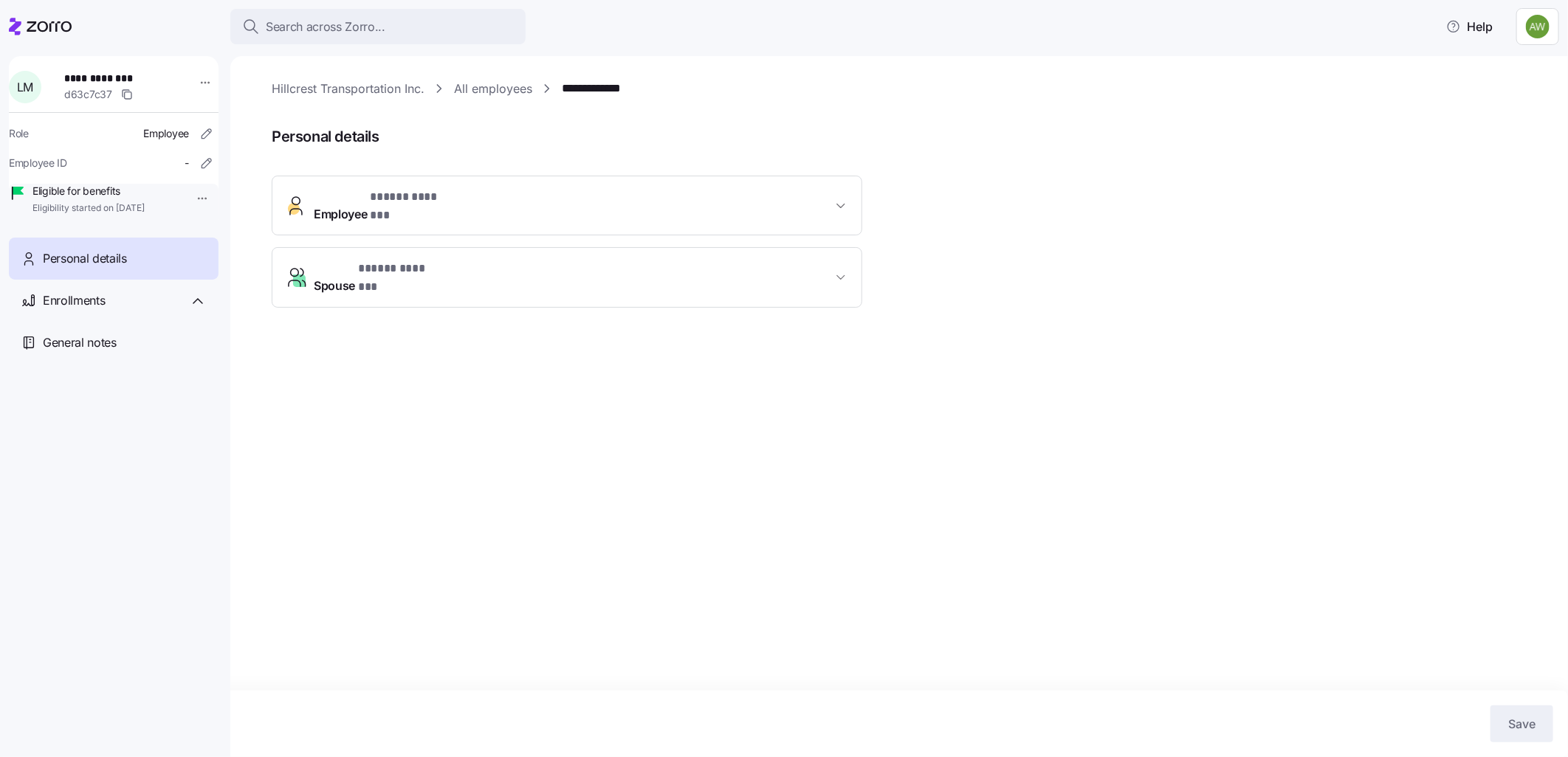
click at [492, 260] on span "Spouse * ***** ******* *" at bounding box center [573, 277] width 518 height 35
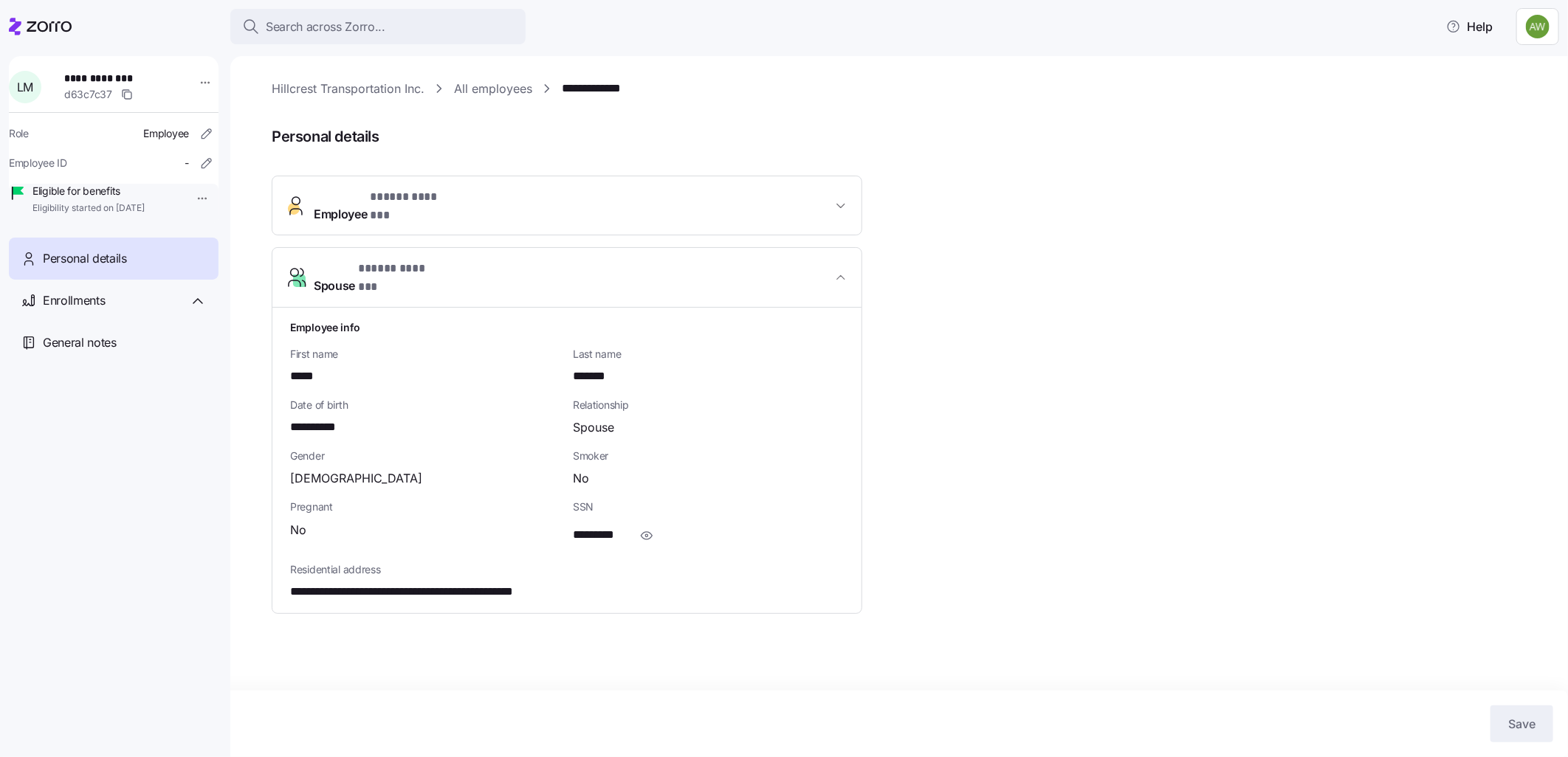
click at [416, 201] on span "* ***** ******* *" at bounding box center [409, 196] width 79 height 18
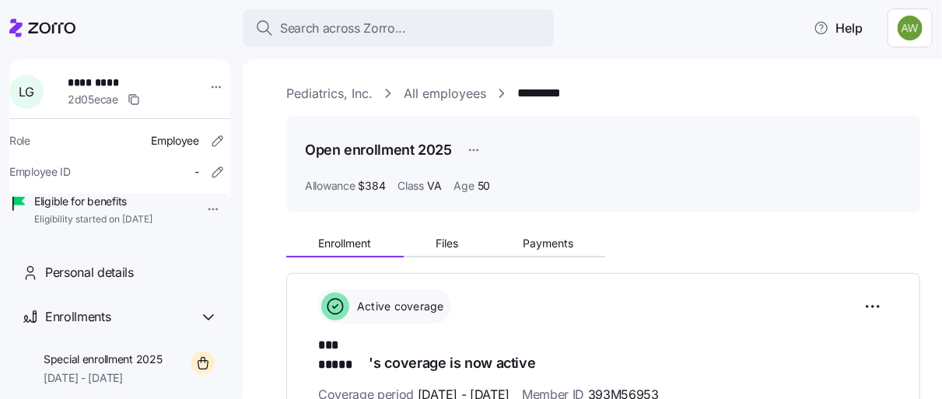
click at [443, 94] on link "All employees" at bounding box center [445, 93] width 82 height 19
click at [327, 84] on link "Pediatrics, Inc." at bounding box center [329, 93] width 86 height 19
click at [323, 90] on link "Pediatrics, Inc." at bounding box center [329, 93] width 86 height 19
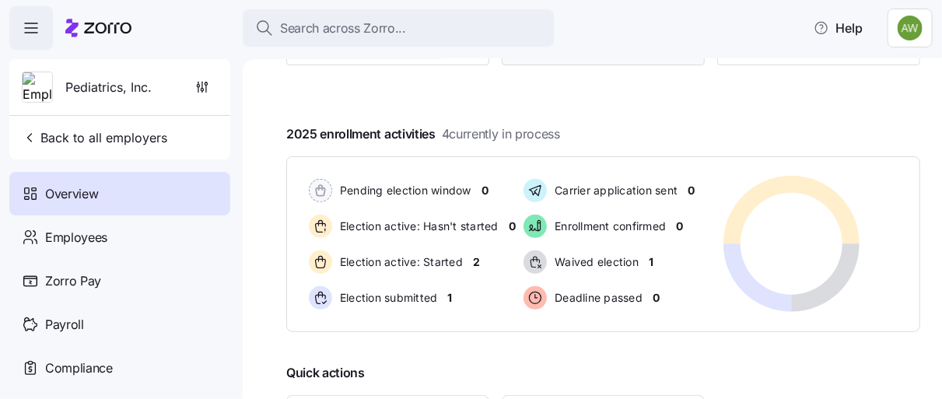
scroll to position [259, 0]
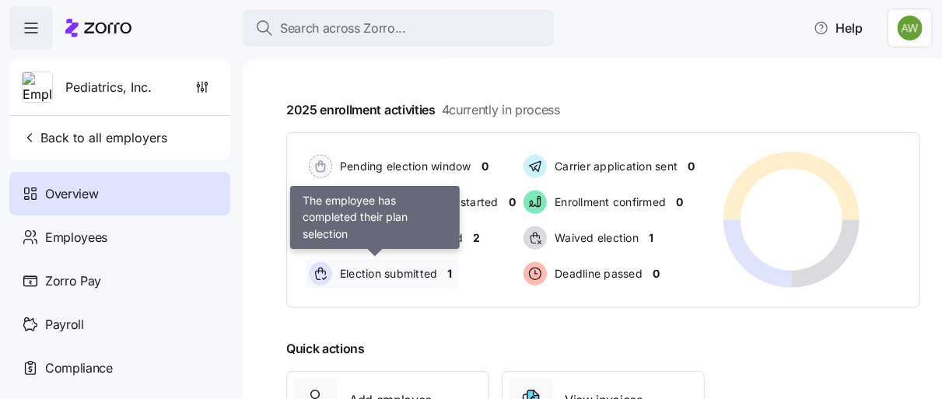
click at [385, 274] on span "Election submitted" at bounding box center [386, 274] width 103 height 16
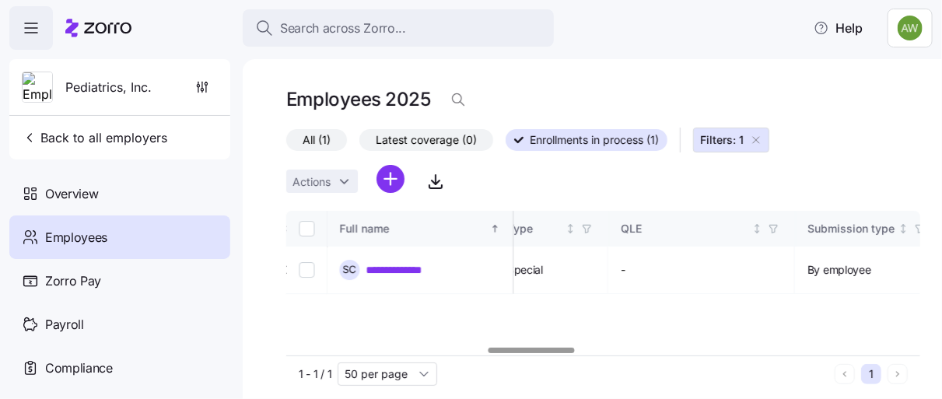
scroll to position [0, 1336]
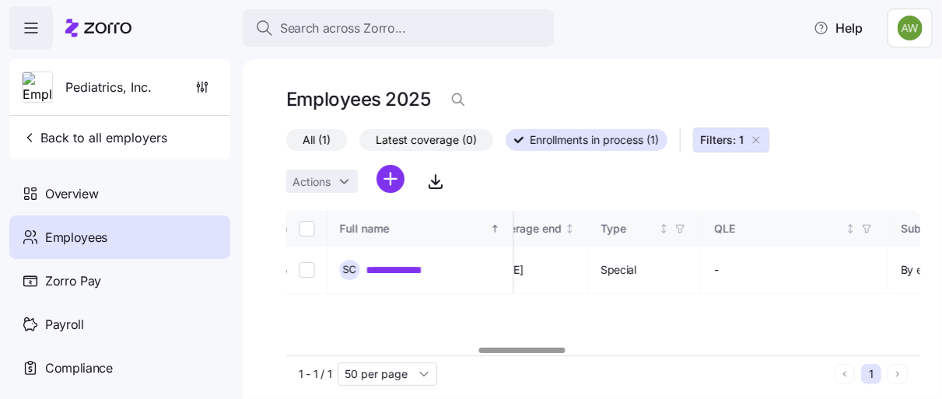
click at [511, 353] on div at bounding box center [522, 350] width 86 height 5
click at [394, 271] on link "**********" at bounding box center [406, 270] width 80 height 16
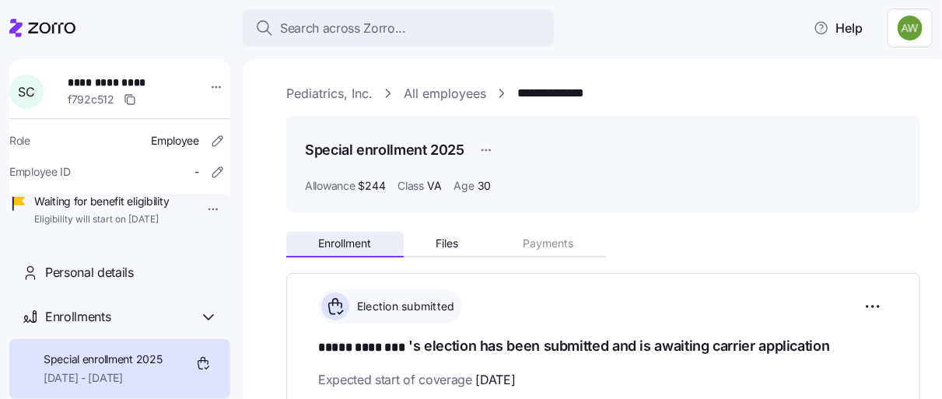
click at [343, 242] on span "Enrollment" at bounding box center [344, 243] width 53 height 11
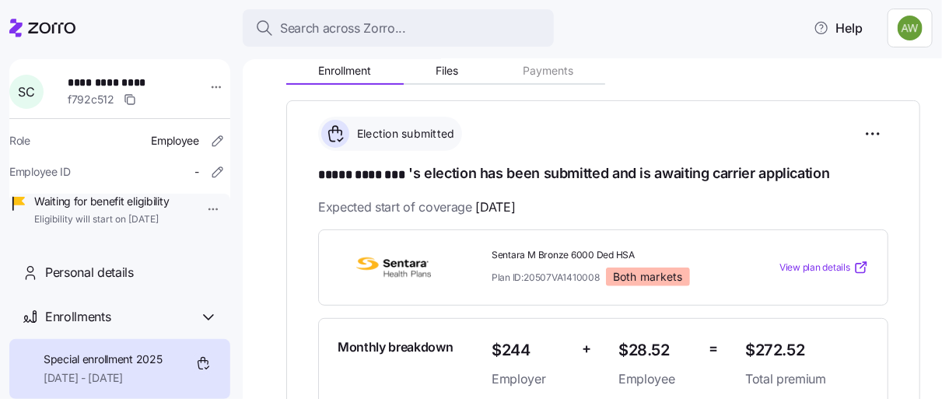
scroll to position [259, 0]
